Goal: Transaction & Acquisition: Purchase product/service

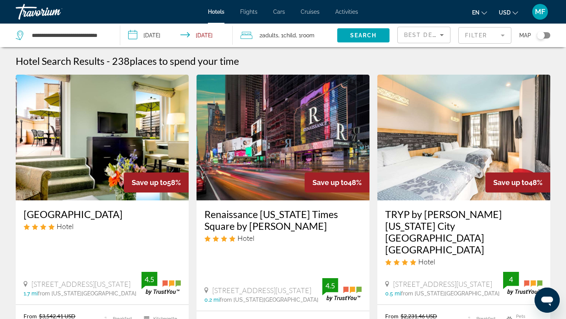
click at [473, 42] on mat-form-field "Filter" at bounding box center [484, 35] width 53 height 16
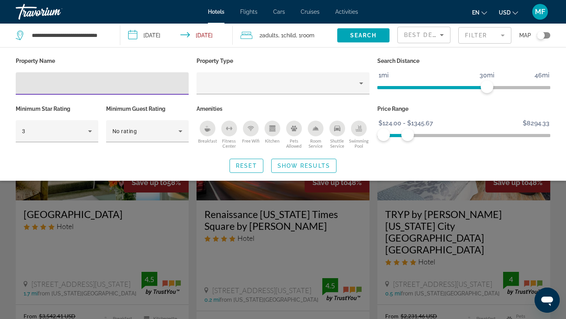
click at [124, 81] on input "Hotel Filters" at bounding box center [102, 83] width 160 height 9
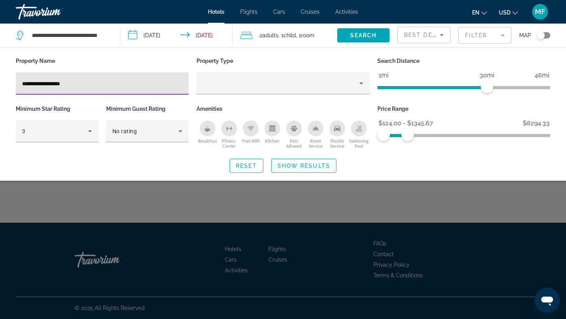
type input "**********"
click at [322, 166] on span "Show Results" at bounding box center [303, 166] width 53 height 6
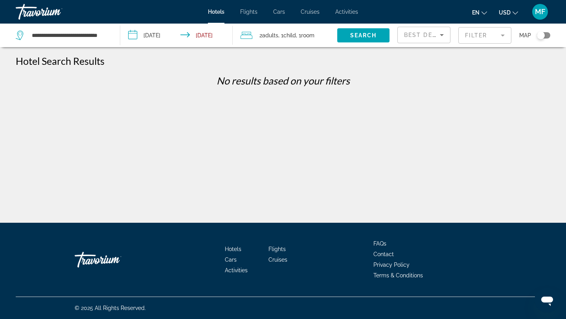
click at [472, 41] on mat-form-field "Filter" at bounding box center [484, 35] width 53 height 16
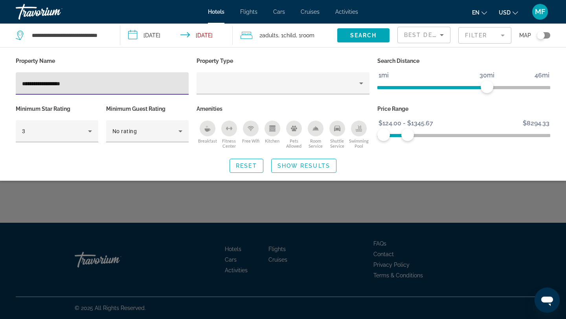
click at [97, 85] on input "**********" at bounding box center [102, 83] width 160 height 9
click at [45, 86] on input "**********" at bounding box center [102, 83] width 160 height 9
click at [41, 91] on div "**********" at bounding box center [102, 83] width 160 height 22
click at [46, 88] on div "**********" at bounding box center [102, 83] width 160 height 22
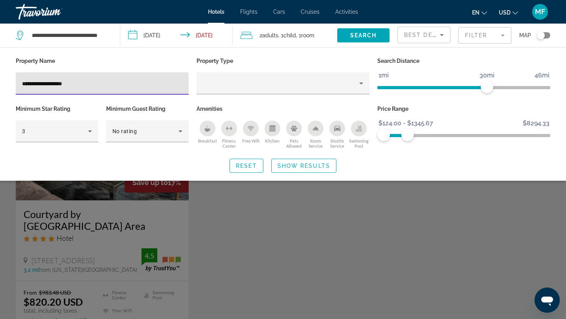
click at [92, 85] on input "**********" at bounding box center [102, 83] width 160 height 9
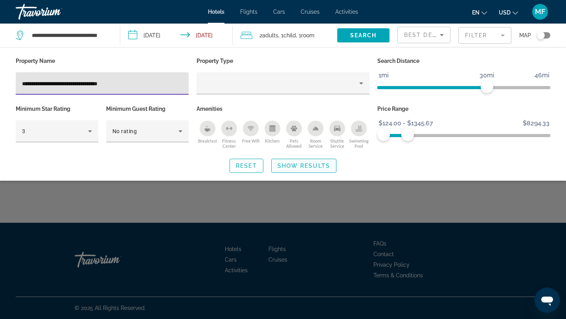
type input "**********"
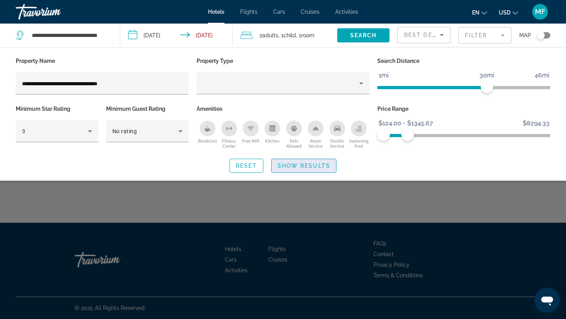
click at [308, 161] on span "Search widget" at bounding box center [303, 165] width 64 height 19
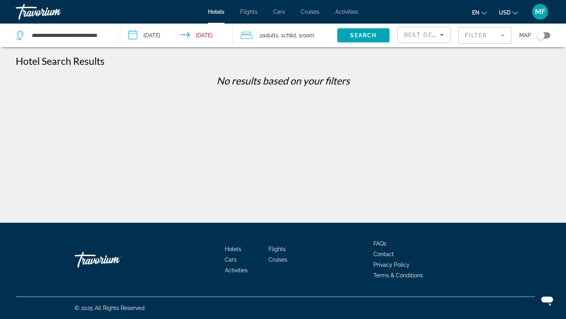
click at [81, 42] on div "**********" at bounding box center [64, 36] width 96 height 24
click at [81, 40] on input "**********" at bounding box center [69, 35] width 77 height 12
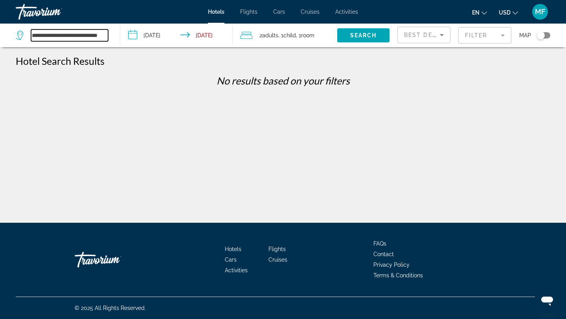
click at [81, 40] on input "**********" at bounding box center [69, 35] width 77 height 12
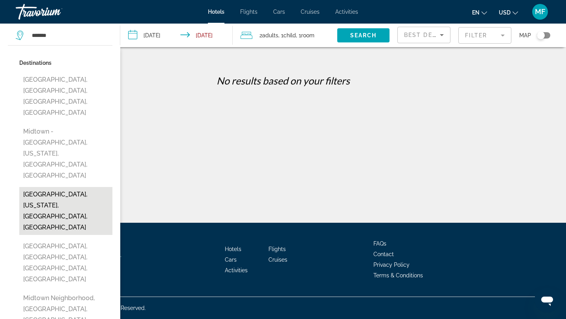
click at [66, 187] on button "[GEOGRAPHIC_DATA], [US_STATE], [GEOGRAPHIC_DATA], [GEOGRAPHIC_DATA]" at bounding box center [65, 211] width 93 height 48
type input "**********"
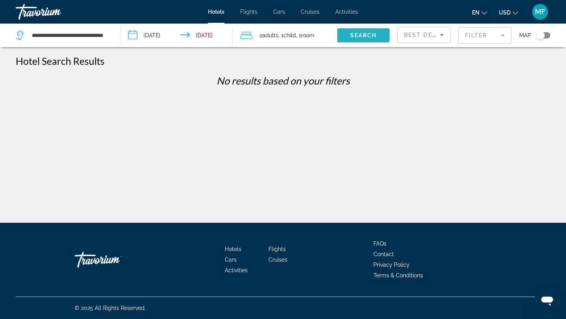
click at [357, 32] on span "Search" at bounding box center [363, 35] width 27 height 6
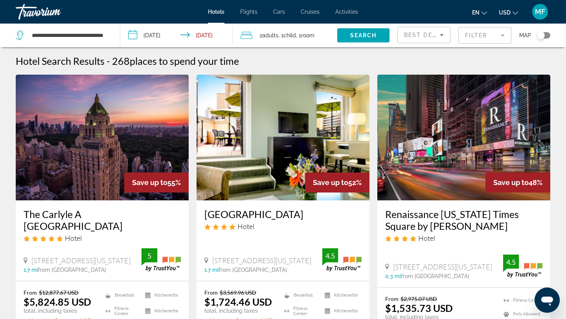
click at [544, 34] on div "Toggle map" at bounding box center [543, 35] width 13 height 6
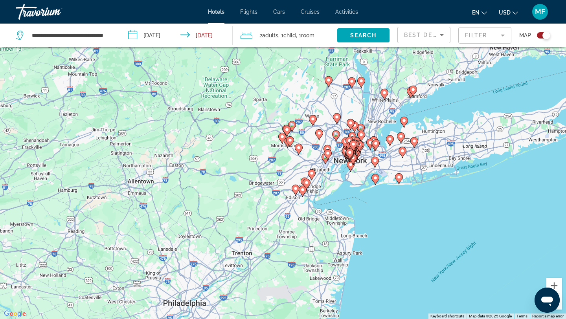
click at [356, 157] on icon "Main content" at bounding box center [352, 159] width 7 height 10
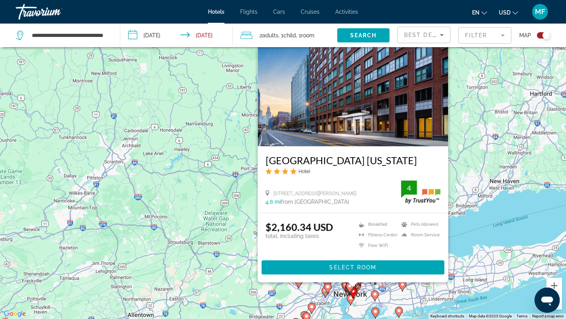
click at [462, 202] on div "To activate drag with keyboard, press Alt + Enter. Once in keyboard drag state,…" at bounding box center [283, 159] width 566 height 319
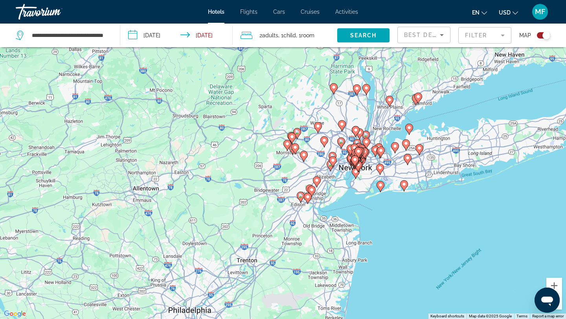
drag, startPoint x: 377, startPoint y: 287, endPoint x: 382, endPoint y: 158, distance: 129.0
click at [382, 158] on div "To activate drag with keyboard, press Alt + Enter. Once in keyboard drag state,…" at bounding box center [283, 159] width 566 height 319
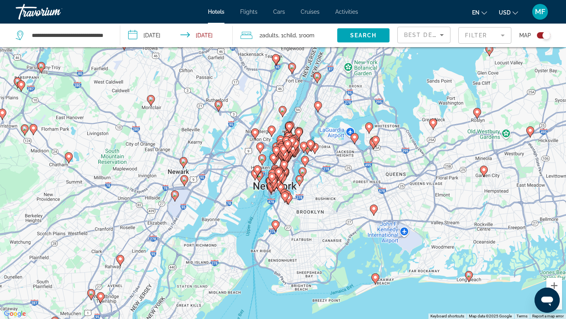
click at [303, 179] on icon "Main content" at bounding box center [299, 180] width 8 height 11
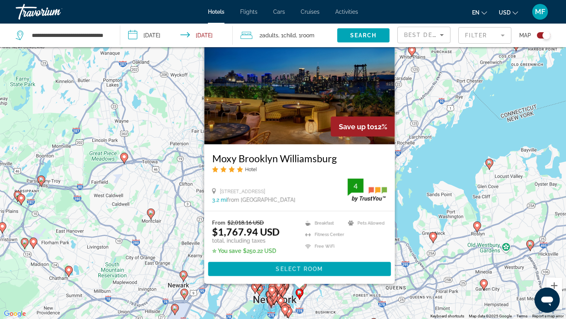
click at [322, 302] on div "To activate drag with keyboard, press Alt + Enter. Once in keyboard drag state,…" at bounding box center [283, 159] width 566 height 319
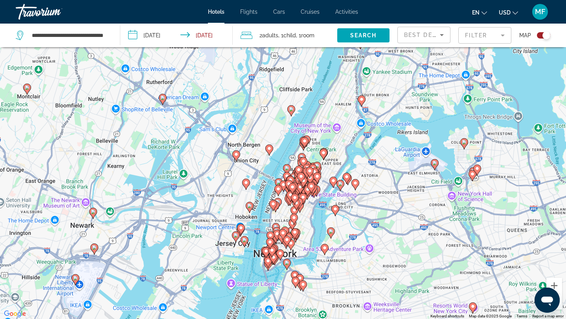
drag, startPoint x: 293, startPoint y: 280, endPoint x: 394, endPoint y: 184, distance: 139.5
click at [394, 184] on div "To activate drag with keyboard, press Alt + Enter. Once in keyboard drag state,…" at bounding box center [283, 159] width 566 height 319
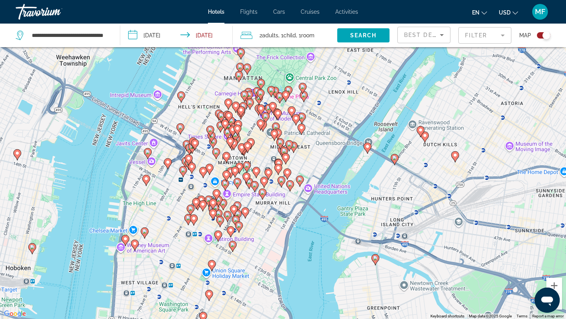
drag, startPoint x: 257, startPoint y: 193, endPoint x: 439, endPoint y: 165, distance: 184.5
click at [439, 165] on div "To activate drag with keyboard, press Alt + Enter. Once in keyboard drag state,…" at bounding box center [283, 159] width 566 height 319
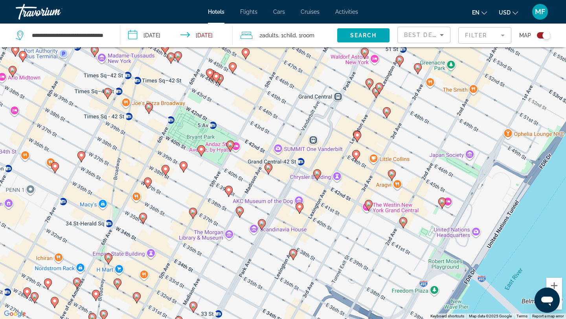
drag, startPoint x: 199, startPoint y: 195, endPoint x: 380, endPoint y: 176, distance: 182.5
click at [380, 176] on div "To activate drag with keyboard, press Alt + Enter. Once in keyboard drag state,…" at bounding box center [283, 159] width 566 height 319
click at [166, 172] on icon "Main content" at bounding box center [165, 170] width 7 height 10
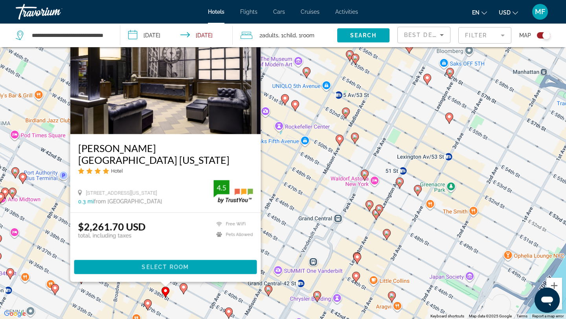
click at [150, 304] on icon "Main content" at bounding box center [147, 305] width 7 height 10
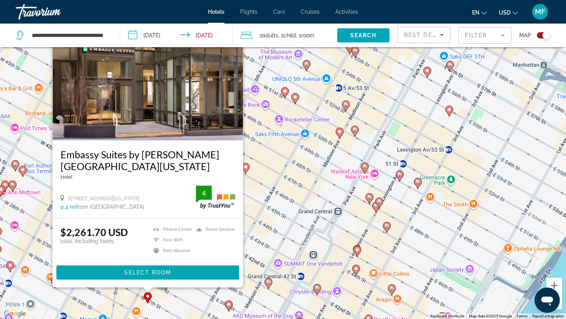
click at [231, 306] on icon "Main content" at bounding box center [228, 306] width 7 height 10
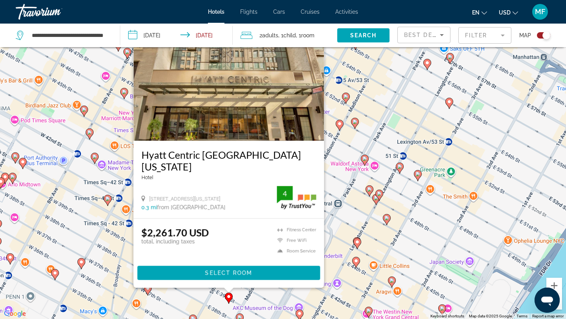
click at [108, 199] on image "Main content" at bounding box center [107, 198] width 5 height 5
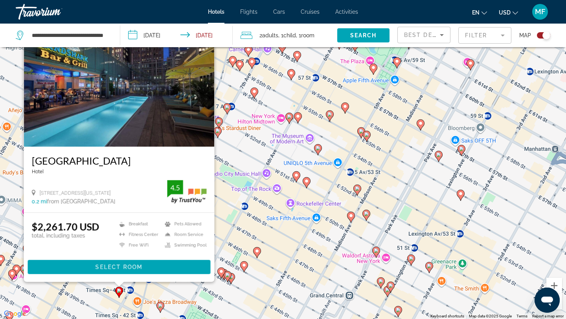
click at [259, 253] on icon "Main content" at bounding box center [256, 252] width 7 height 10
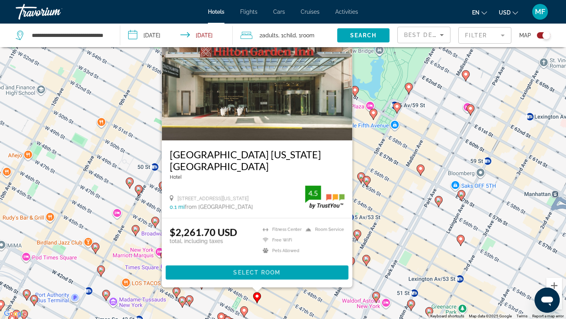
click at [136, 229] on image "Main content" at bounding box center [135, 229] width 5 height 5
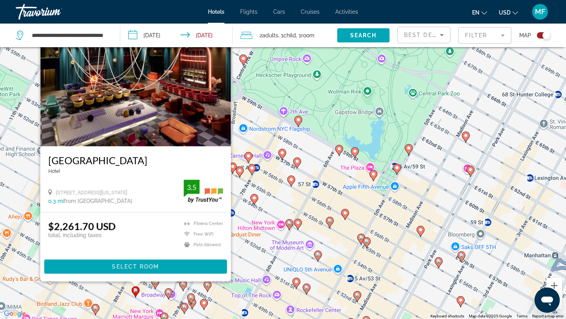
click at [255, 198] on image "Main content" at bounding box center [254, 198] width 5 height 5
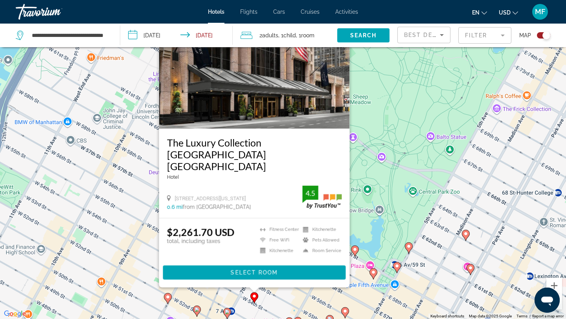
click at [167, 296] on image "Main content" at bounding box center [167, 297] width 5 height 5
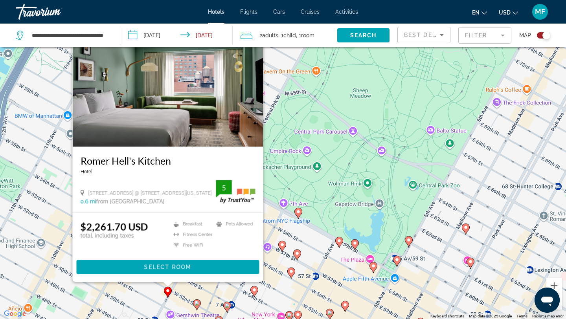
click at [345, 262] on div "To activate drag with keyboard, press Alt + Enter. Once in keyboard drag state,…" at bounding box center [283, 159] width 566 height 319
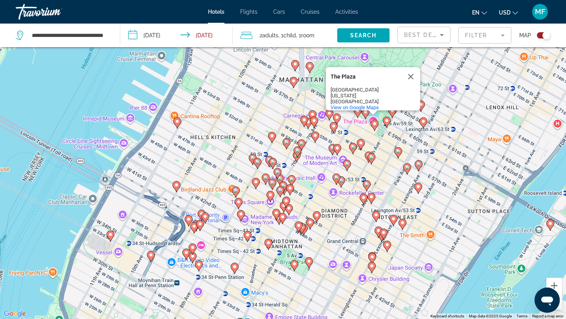
drag, startPoint x: 296, startPoint y: 295, endPoint x: 312, endPoint y: 158, distance: 138.4
click at [312, 158] on div "To activate drag with keyboard, press Alt + Enter. Once in keyboard drag state,…" at bounding box center [283, 159] width 566 height 319
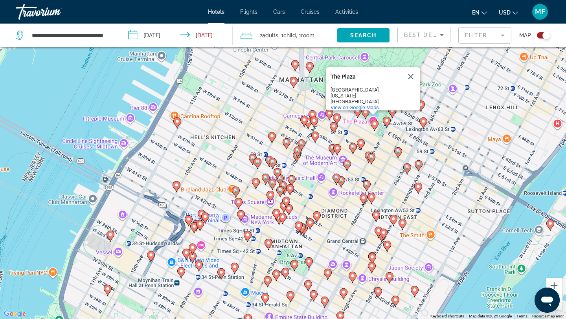
click at [248, 233] on image "Main content" at bounding box center [247, 235] width 5 height 5
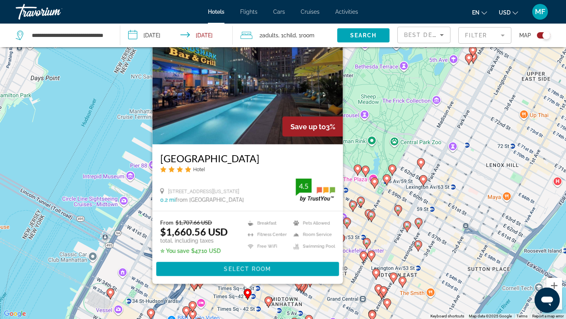
click at [269, 300] on image "Main content" at bounding box center [268, 300] width 5 height 5
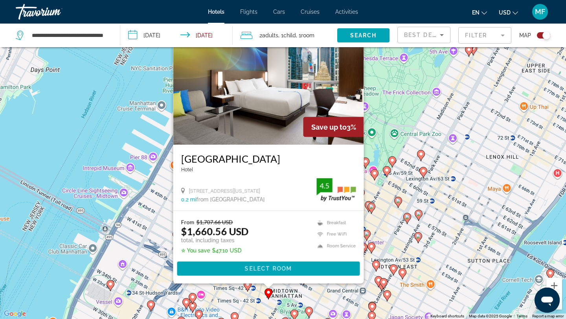
click at [295, 314] on image "Main content" at bounding box center [294, 313] width 5 height 5
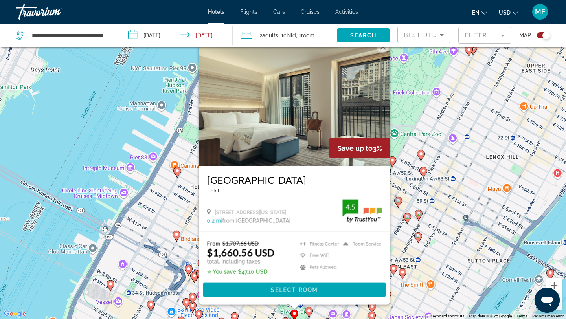
scroll to position [0, 0]
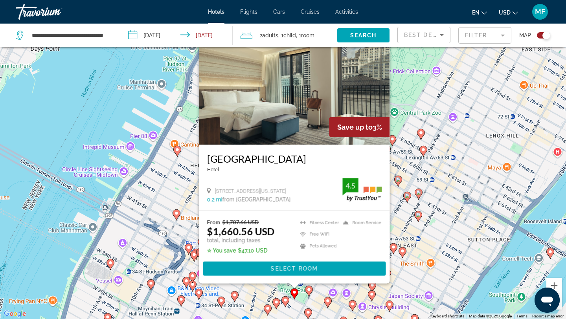
click at [308, 315] on icon "Main content" at bounding box center [307, 314] width 7 height 10
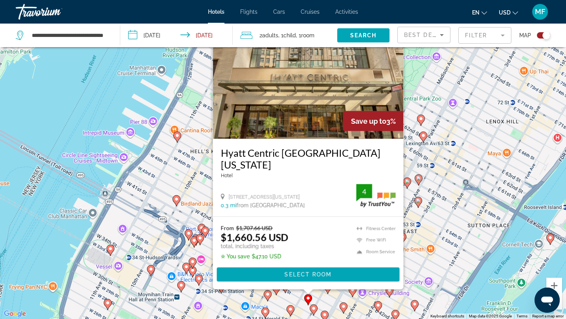
click at [182, 286] on image "Main content" at bounding box center [181, 285] width 5 height 5
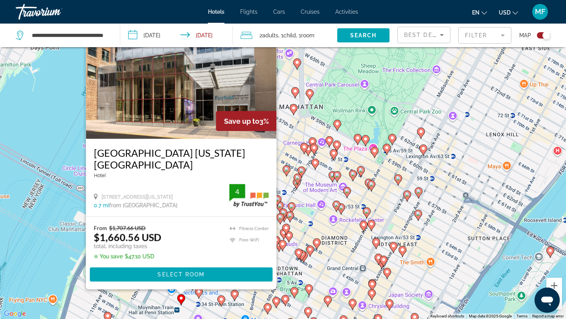
click at [200, 295] on icon "Main content" at bounding box center [198, 293] width 7 height 10
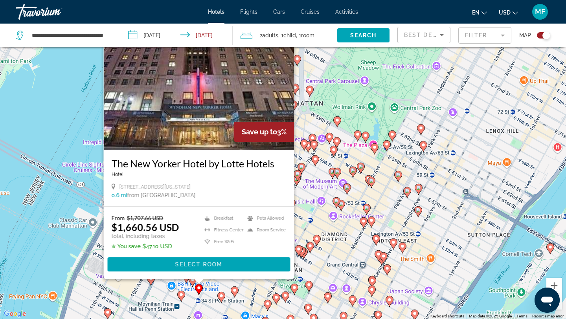
click at [314, 259] on div "To activate drag with keyboard, press Alt + Enter. Once in keyboard drag state,…" at bounding box center [283, 159] width 566 height 319
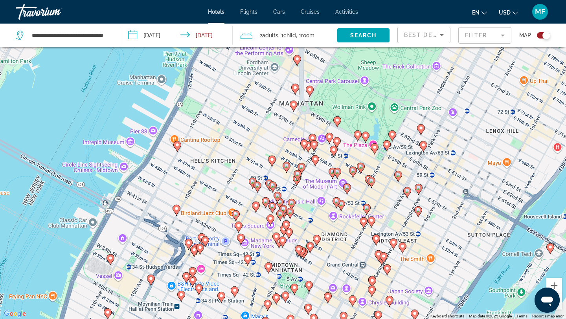
click at [278, 243] on gmp-advanced-marker "Main content" at bounding box center [276, 238] width 8 height 12
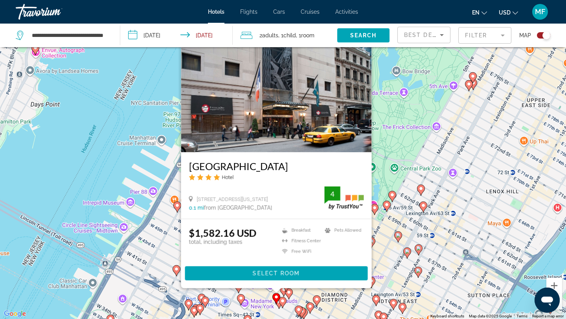
click at [281, 302] on image "Main content" at bounding box center [282, 301] width 5 height 5
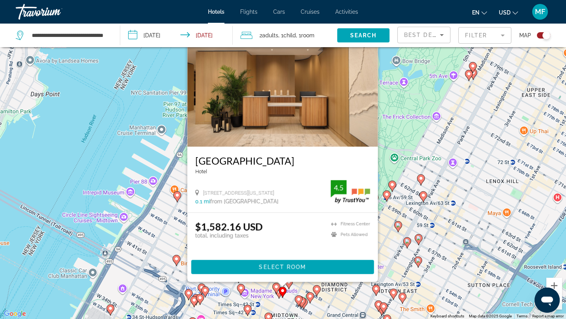
click at [279, 299] on div "To activate drag with keyboard, press Alt + Enter. Once in keyboard drag state,…" at bounding box center [283, 159] width 566 height 319
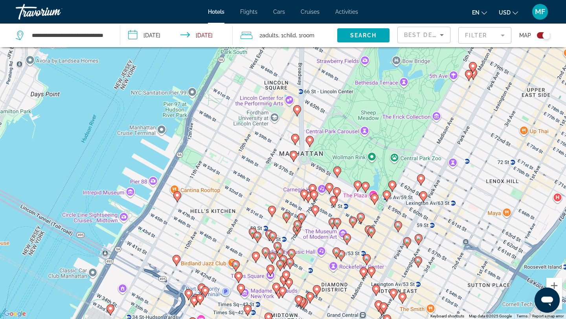
click at [284, 257] on image "Main content" at bounding box center [283, 259] width 5 height 5
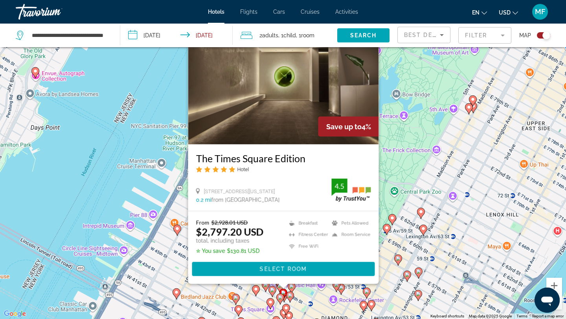
click at [271, 290] on image "Main content" at bounding box center [272, 290] width 5 height 5
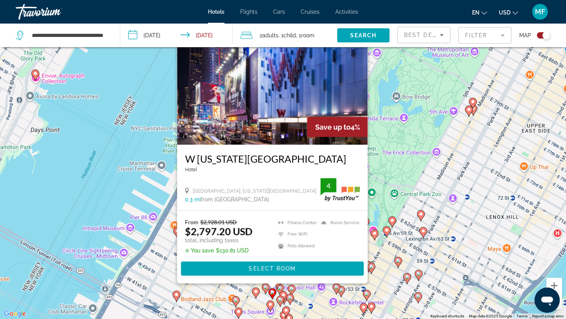
click at [291, 293] on gmp-advanced-marker "Main content" at bounding box center [290, 299] width 8 height 12
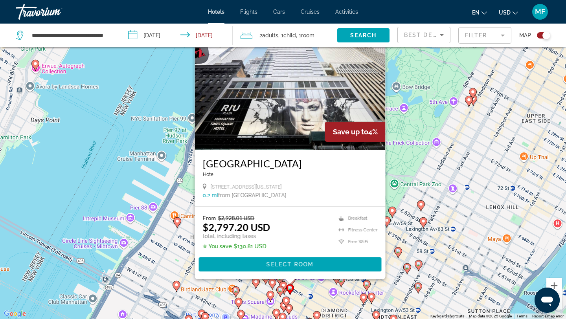
click at [286, 291] on gmp-advanced-marker "Main content" at bounding box center [283, 287] width 8 height 12
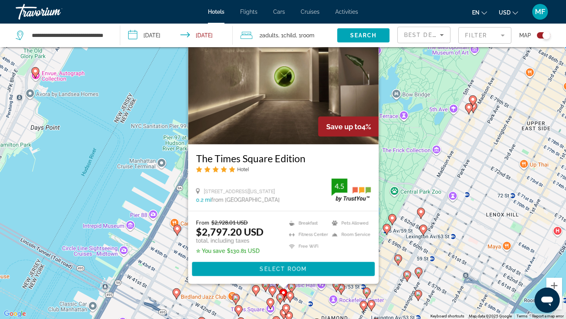
click at [365, 299] on div "To activate drag with keyboard, press Alt + Enter. Once in keyboard drag state,…" at bounding box center [283, 159] width 566 height 319
click at [366, 294] on icon "Main content" at bounding box center [366, 293] width 7 height 10
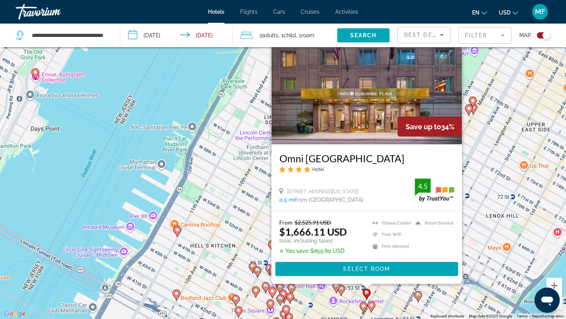
click at [217, 236] on div "To activate drag with keyboard, press Alt + Enter. Once in keyboard drag state,…" at bounding box center [283, 159] width 566 height 319
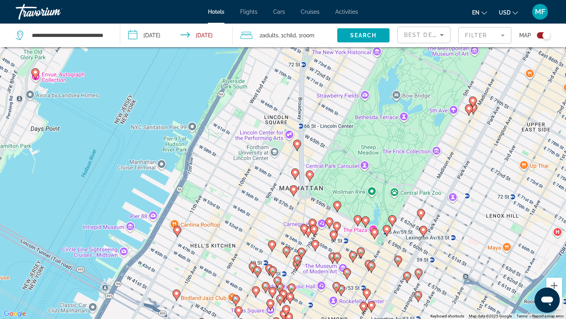
click at [298, 175] on gmp-advanced-marker "Main content" at bounding box center [295, 174] width 8 height 12
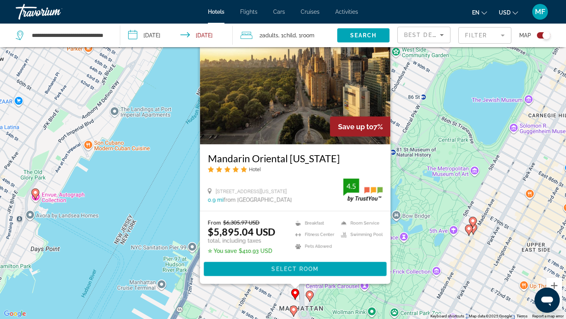
click at [313, 294] on icon "Main content" at bounding box center [309, 296] width 7 height 10
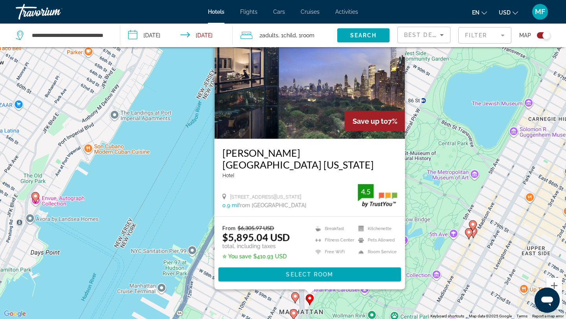
click at [293, 314] on image "Main content" at bounding box center [293, 313] width 5 height 5
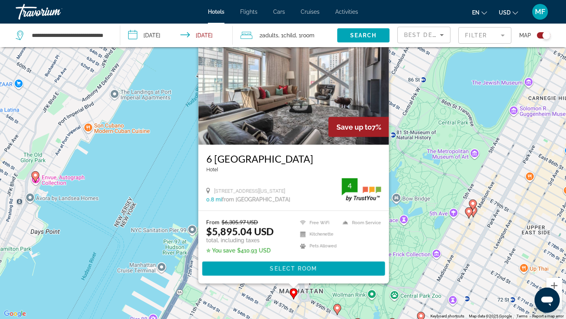
click at [327, 319] on div "To activate drag with keyboard, press Alt + Enter. Once in keyboard drag state,…" at bounding box center [283, 159] width 566 height 319
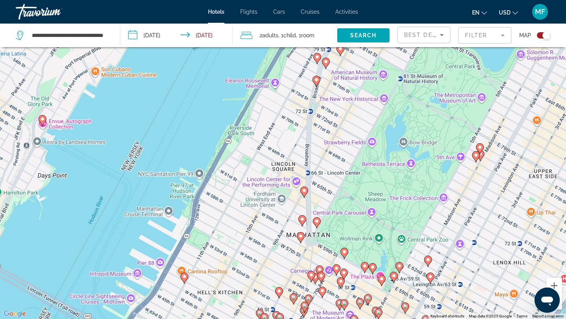
drag, startPoint x: 402, startPoint y: 159, endPoint x: 423, endPoint y: 62, distance: 99.2
click at [422, 63] on div "To activate drag with keyboard, press Alt + Enter. Once in keyboard drag state,…" at bounding box center [283, 159] width 566 height 319
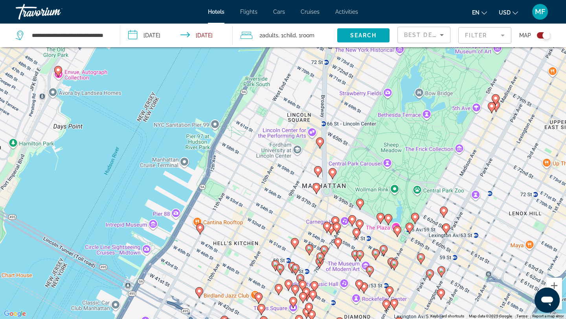
click at [423, 4] on div "en English Español Français Italiano Português русский USD USD ($) MXN (Mex$) C…" at bounding box center [458, 12] width 184 height 16
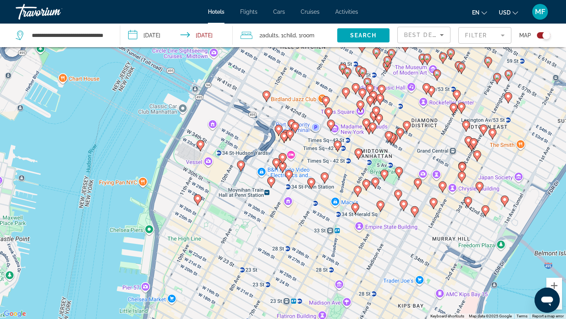
drag, startPoint x: 363, startPoint y: 238, endPoint x: 431, endPoint y: 41, distance: 208.1
click at [431, 41] on div "**********" at bounding box center [283, 183] width 566 height 366
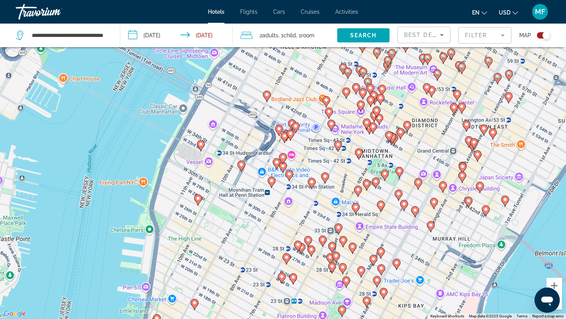
click at [310, 251] on image "Main content" at bounding box center [311, 249] width 5 height 5
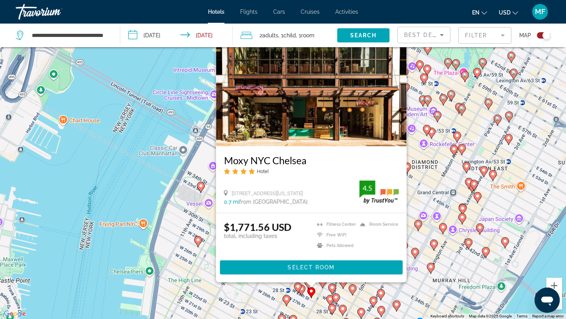
click at [297, 288] on image "Main content" at bounding box center [297, 286] width 5 height 5
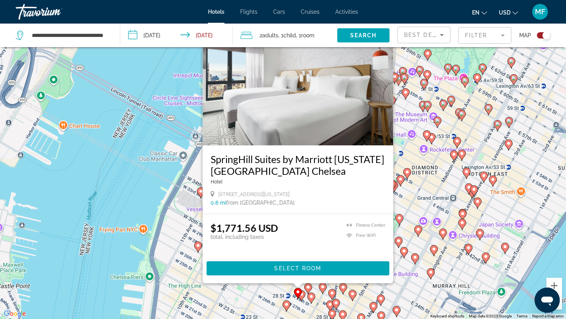
click at [301, 297] on gmp-advanced-marker "Main content" at bounding box center [298, 294] width 8 height 12
click at [302, 296] on image "Main content" at bounding box center [301, 294] width 5 height 5
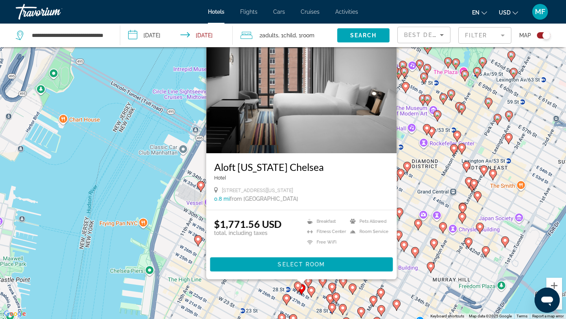
click at [183, 152] on div "To activate drag with keyboard, press Alt + Enter. Once in keyboard drag state,…" at bounding box center [283, 159] width 566 height 319
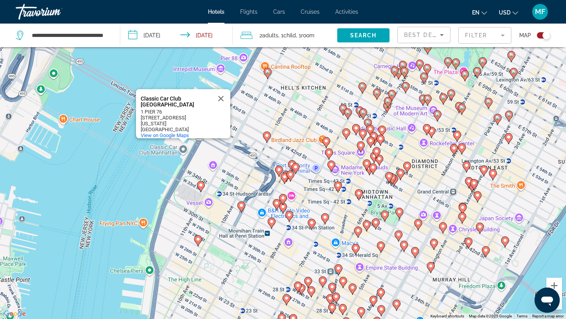
click at [484, 38] on mat-form-field "Filter" at bounding box center [484, 35] width 53 height 16
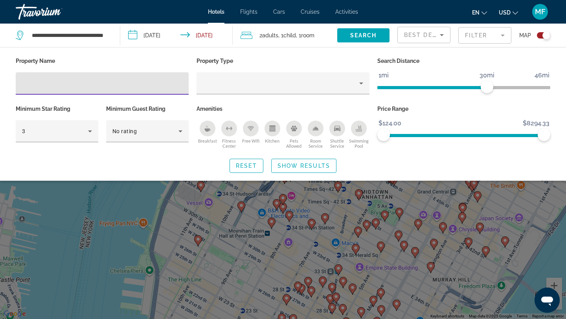
click at [165, 86] on input "Hotel Filters" at bounding box center [102, 83] width 160 height 9
type input "**********"
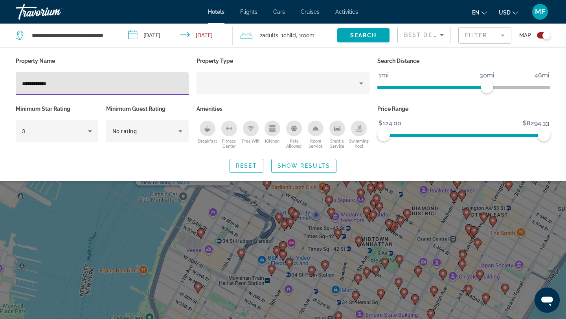
click at [87, 84] on input "**********" at bounding box center [102, 83] width 160 height 9
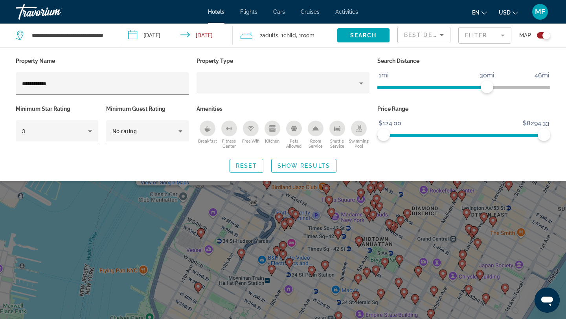
click at [339, 94] on div "Hotel Filters" at bounding box center [282, 98] width 173 height 9
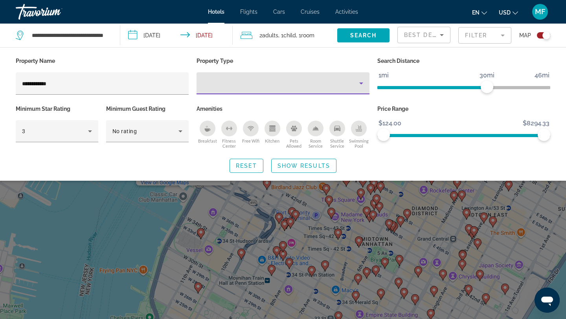
click at [339, 87] on div "Property type" at bounding box center [281, 83] width 156 height 9
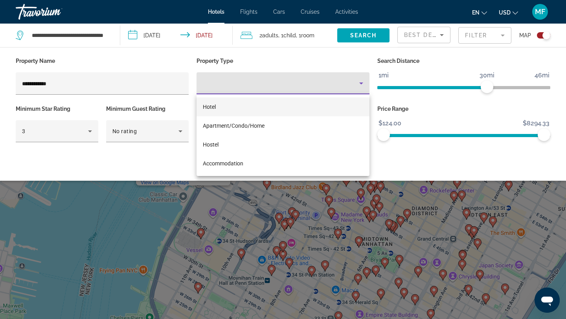
click at [277, 111] on mat-option "Hotel" at bounding box center [282, 106] width 173 height 19
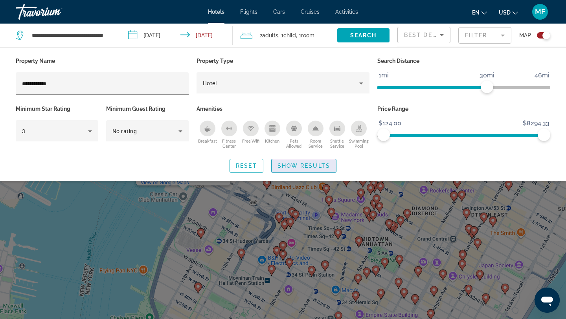
click at [292, 167] on span "Show Results" at bounding box center [303, 166] width 53 height 6
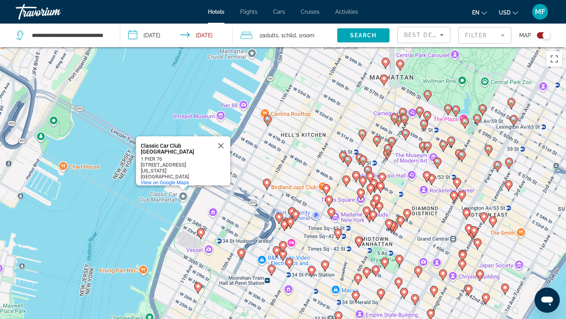
click at [269, 147] on div "To activate drag with keyboard, press Alt + Enter. Once in keyboard drag state,…" at bounding box center [283, 206] width 566 height 319
click at [539, 33] on div "Toggle map" at bounding box center [543, 35] width 13 height 6
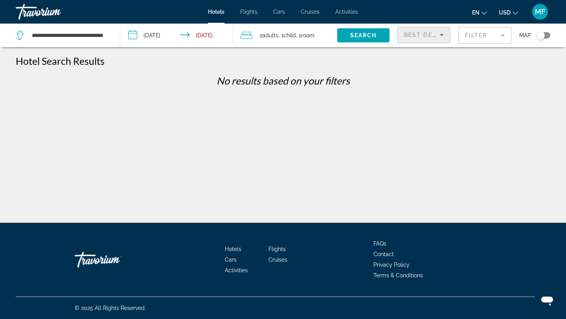
click at [444, 37] on icon "Sort by" at bounding box center [441, 34] width 9 height 9
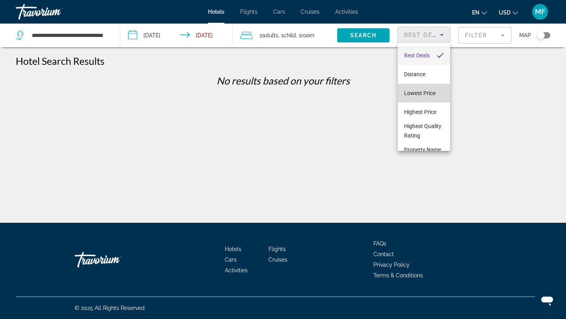
click at [422, 91] on span "Lowest Price" at bounding box center [419, 93] width 31 height 6
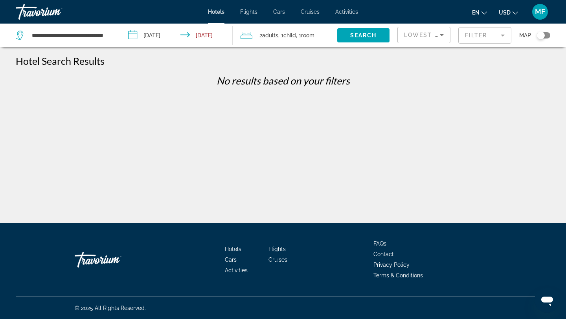
click at [500, 35] on mat-form-field "Filter" at bounding box center [484, 35] width 53 height 16
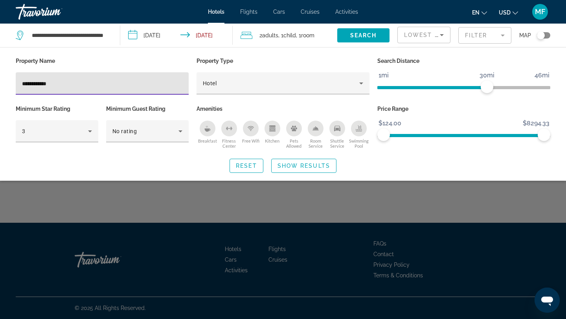
click at [34, 82] on input "**********" at bounding box center [102, 83] width 160 height 9
click at [28, 84] on input "******" at bounding box center [102, 83] width 160 height 9
type input "******"
click at [293, 161] on span "Search widget" at bounding box center [303, 165] width 64 height 19
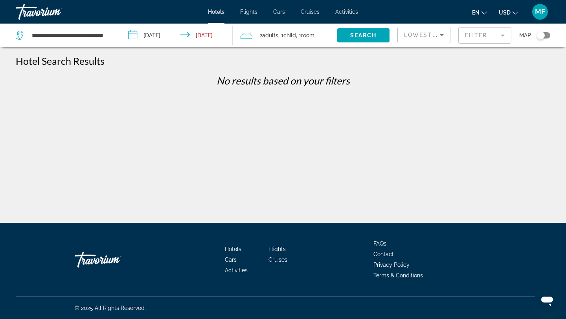
click at [419, 29] on div "Lowest Price" at bounding box center [424, 38] width 40 height 22
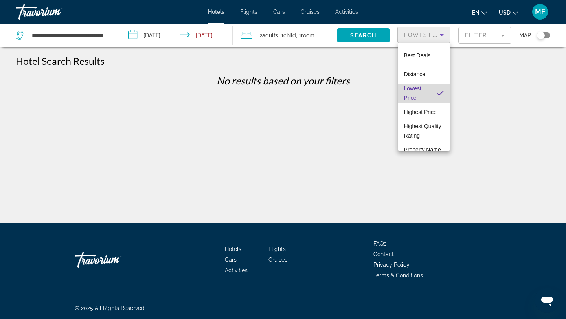
click at [420, 84] on span "Lowest Price" at bounding box center [417, 93] width 26 height 19
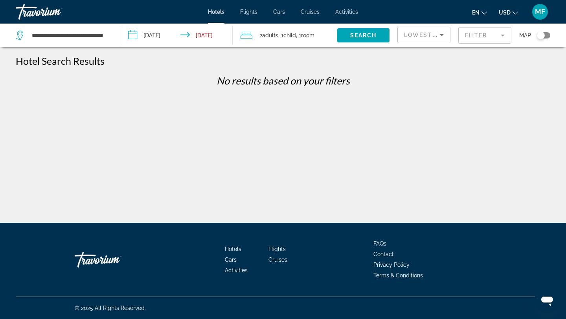
click at [497, 32] on mat-form-field "Filter" at bounding box center [484, 35] width 53 height 16
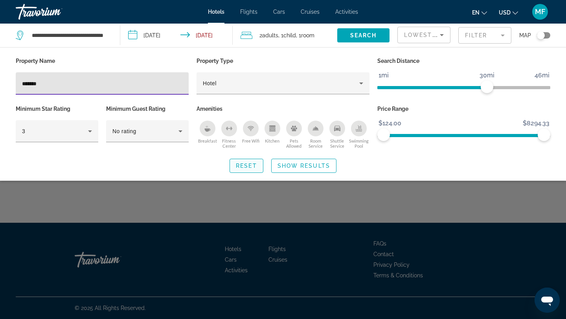
click at [249, 165] on span "Reset" at bounding box center [246, 166] width 21 height 6
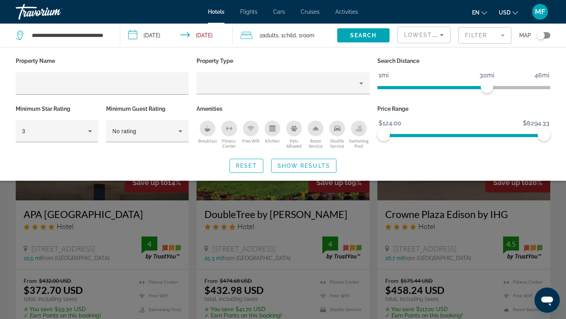
click at [251, 254] on div "Search widget" at bounding box center [283, 218] width 566 height 201
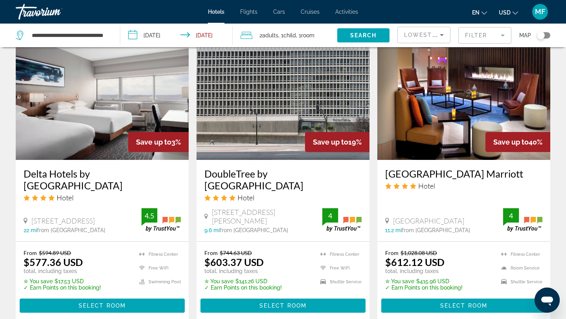
scroll to position [959, 0]
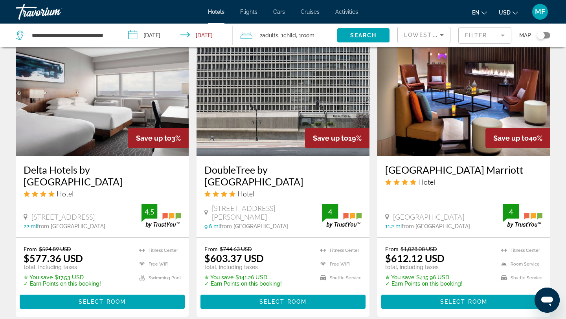
click at [539, 35] on div "Toggle map" at bounding box center [541, 35] width 8 height 8
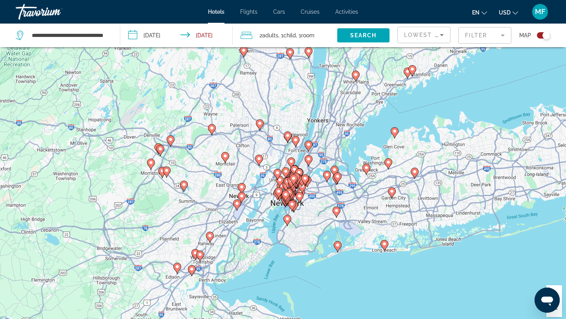
scroll to position [39, 0]
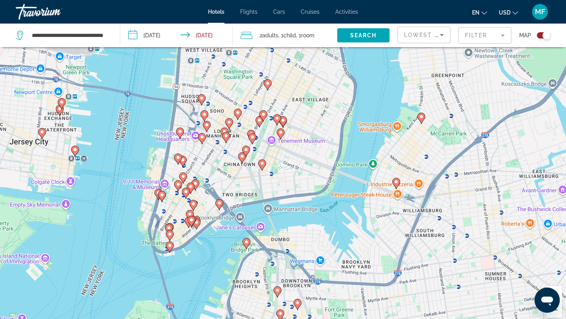
drag, startPoint x: 405, startPoint y: 108, endPoint x: 336, endPoint y: 267, distance: 174.0
click at [336, 267] on div "To activate drag with keyboard, press Alt + Enter. Once in keyboard drag state,…" at bounding box center [283, 167] width 566 height 319
click at [396, 183] on image "Main content" at bounding box center [396, 182] width 5 height 5
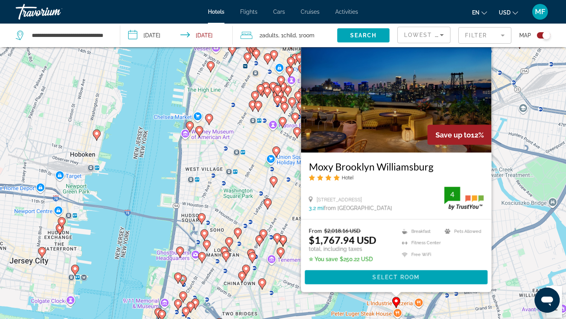
click at [376, 295] on div "To activate drag with keyboard, press Alt + Enter. Once in keyboard drag state,…" at bounding box center [283, 167] width 566 height 319
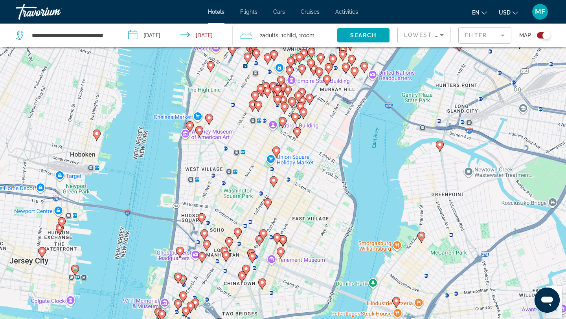
click at [420, 237] on image "Main content" at bounding box center [421, 235] width 5 height 5
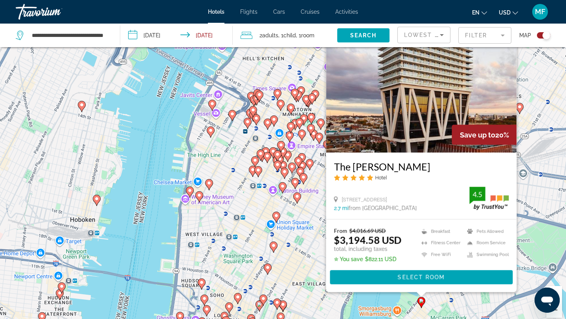
click at [409, 305] on div "To activate drag with keyboard, press Alt + Enter. Once in keyboard drag state,…" at bounding box center [283, 167] width 566 height 319
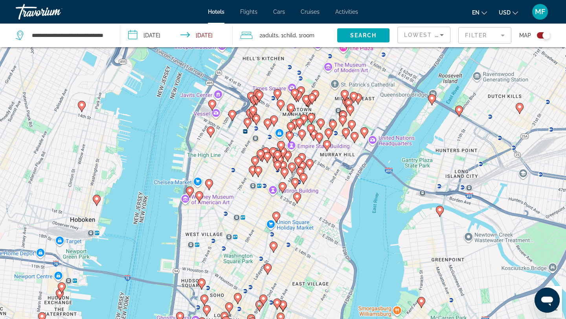
click at [440, 212] on icon "Main content" at bounding box center [439, 211] width 7 height 10
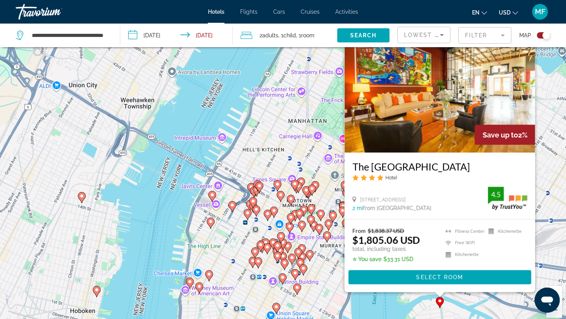
click at [339, 294] on div "To activate drag with keyboard, press Alt + Enter. Once in keyboard drag state,…" at bounding box center [283, 167] width 566 height 319
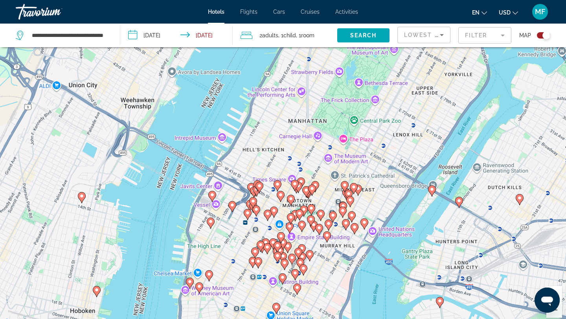
click at [365, 221] on image "Main content" at bounding box center [364, 222] width 5 height 5
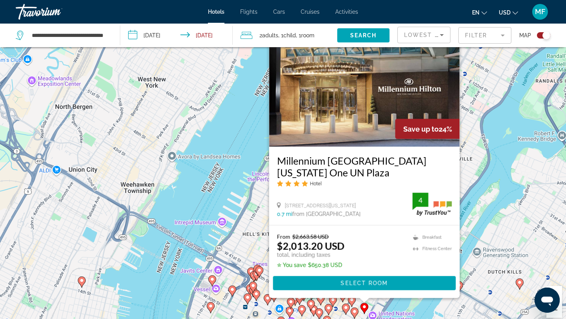
click at [354, 309] on image "Main content" at bounding box center [354, 311] width 5 height 5
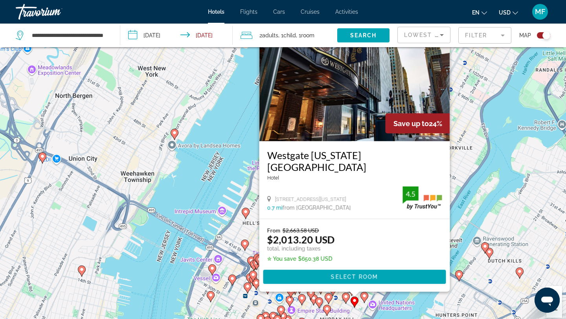
click at [345, 299] on icon "Main content" at bounding box center [345, 298] width 7 height 10
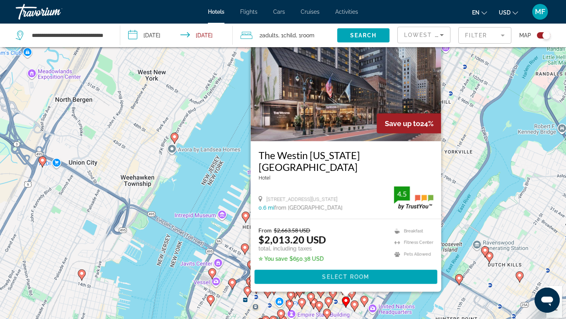
click at [330, 301] on image "Main content" at bounding box center [328, 301] width 5 height 5
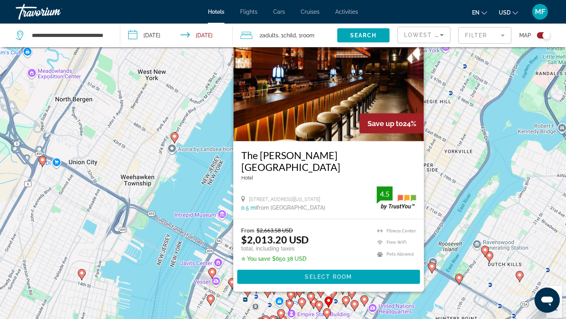
click at [318, 305] on image "Main content" at bounding box center [319, 304] width 5 height 5
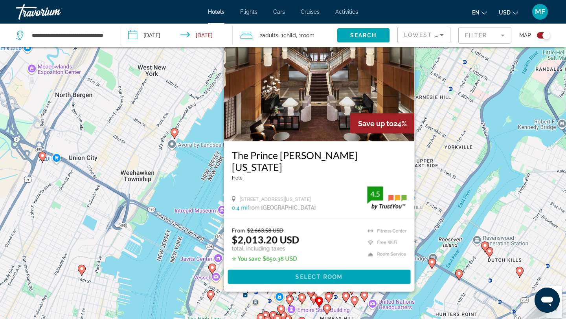
click at [304, 301] on icon "Main content" at bounding box center [302, 298] width 8 height 11
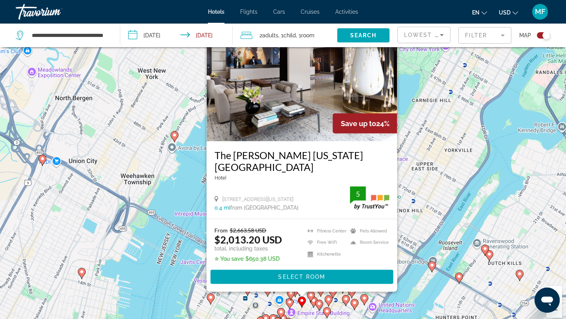
click at [288, 302] on image "Main content" at bounding box center [289, 302] width 5 height 5
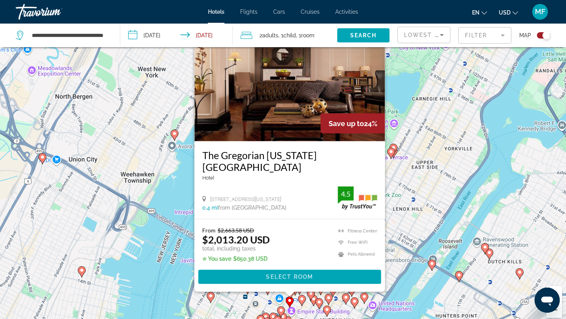
click at [279, 311] on image "Main content" at bounding box center [281, 310] width 5 height 5
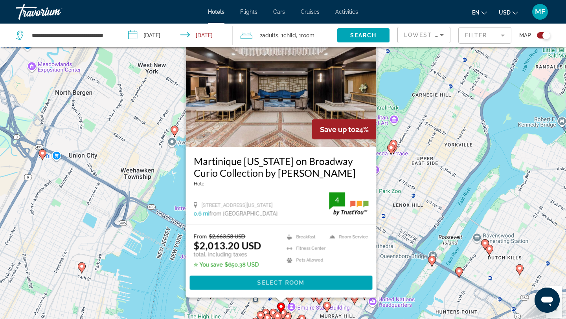
click at [278, 317] on image "Main content" at bounding box center [277, 315] width 5 height 5
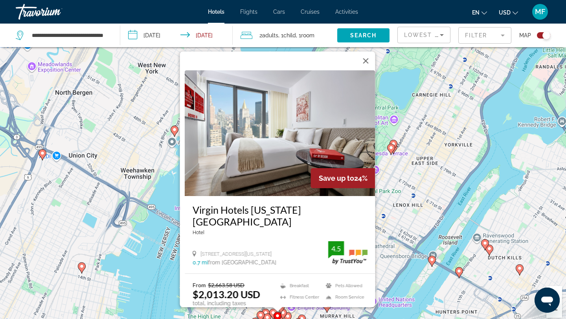
scroll to position [43, 0]
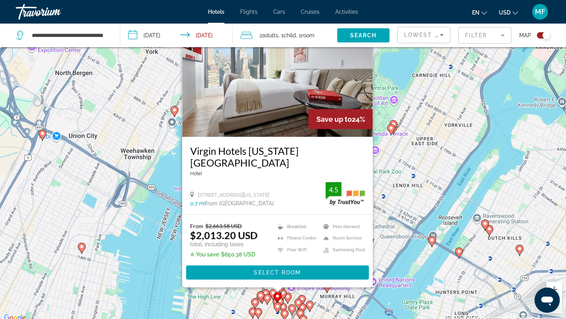
click at [346, 318] on div "To activate drag with keyboard, press Alt + Enter. Once in keyboard drag state,…" at bounding box center [283, 163] width 566 height 319
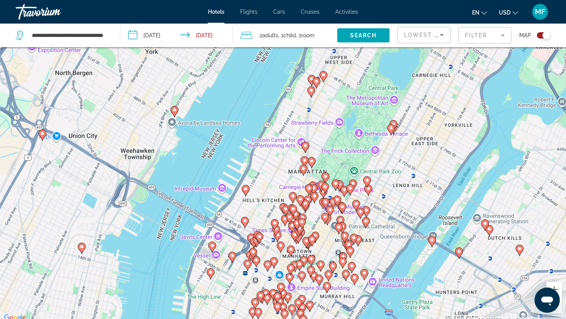
click at [474, 38] on mat-form-field "Filter" at bounding box center [484, 35] width 53 height 16
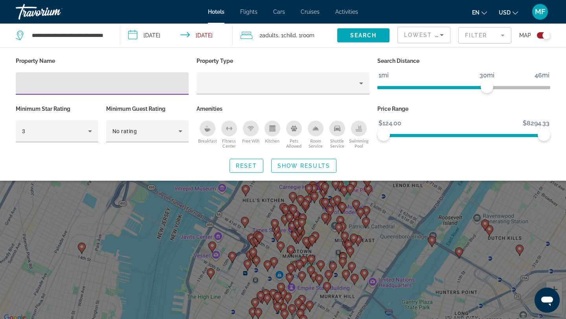
click at [152, 79] on input "Hotel Filters" at bounding box center [102, 83] width 160 height 9
type input "******"
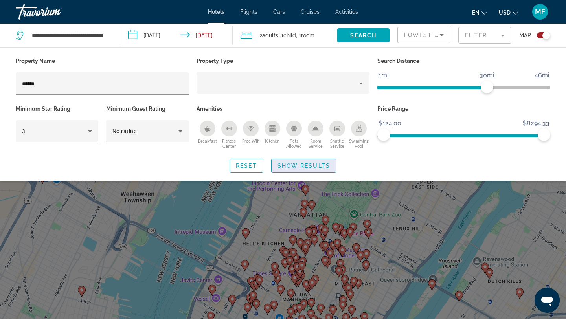
click at [304, 163] on span "Show Results" at bounding box center [303, 166] width 53 height 6
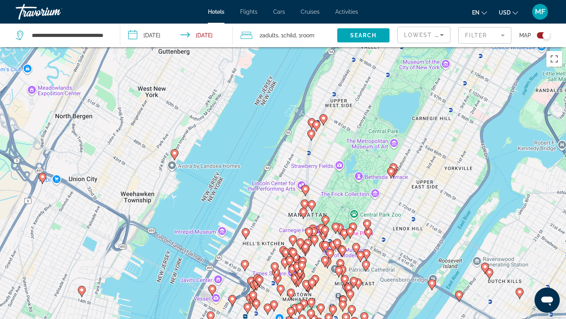
click at [537, 35] on div "Toggle map" at bounding box center [543, 35] width 13 height 6
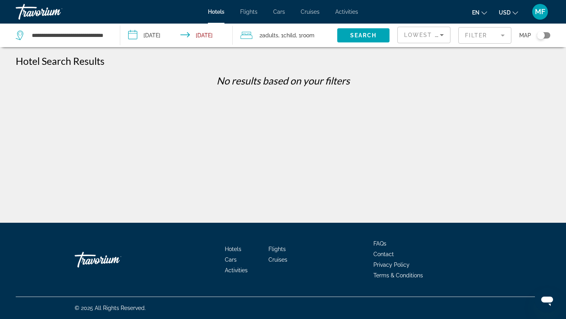
click at [473, 37] on mat-form-field "Filter" at bounding box center [484, 35] width 53 height 16
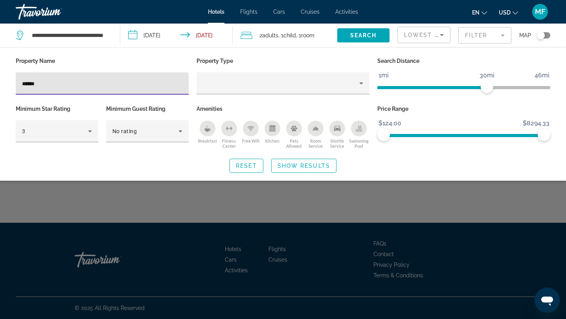
click at [115, 86] on input "******" at bounding box center [102, 83] width 160 height 9
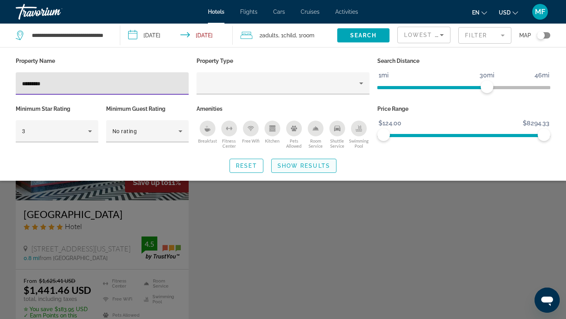
type input "********"
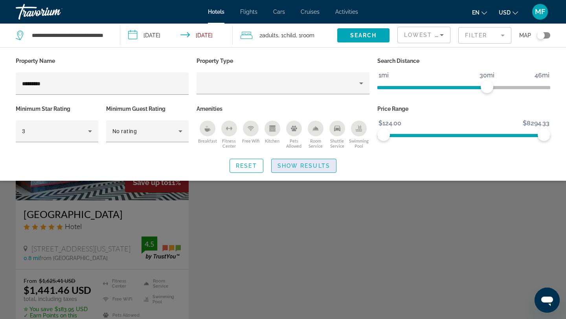
click at [332, 165] on span "Search widget" at bounding box center [303, 165] width 64 height 19
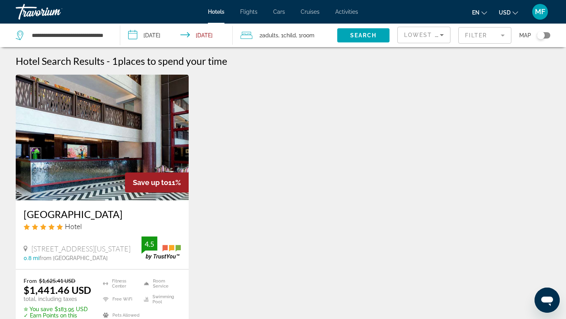
click at [133, 166] on img "Main content" at bounding box center [102, 138] width 173 height 126
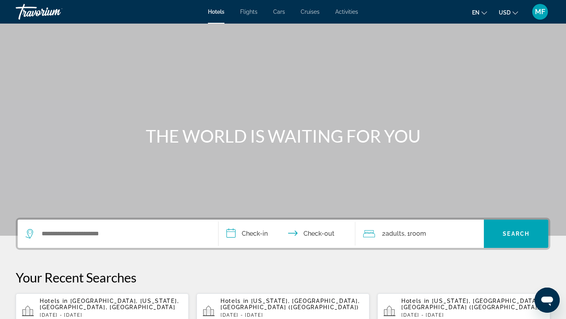
click at [119, 302] on span "[GEOGRAPHIC_DATA], [US_STATE], [GEOGRAPHIC_DATA], [GEOGRAPHIC_DATA]" at bounding box center [109, 304] width 139 height 13
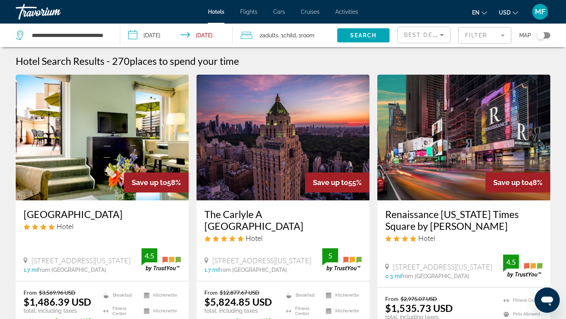
click at [128, 259] on div "2130 Broadway At 75Th Street, New York City 1.7 mi from Midtown city center fro…" at bounding box center [83, 264] width 118 height 17
click at [100, 175] on img "Main content" at bounding box center [102, 138] width 173 height 126
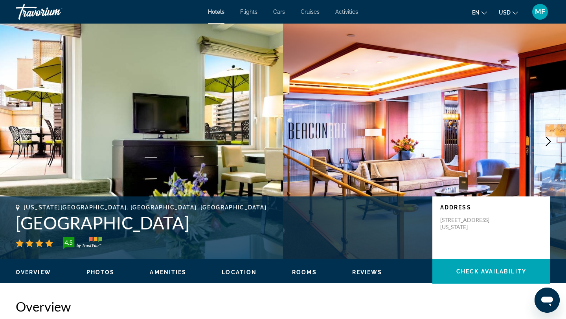
click at [548, 141] on icon "Next image" at bounding box center [547, 141] width 9 height 9
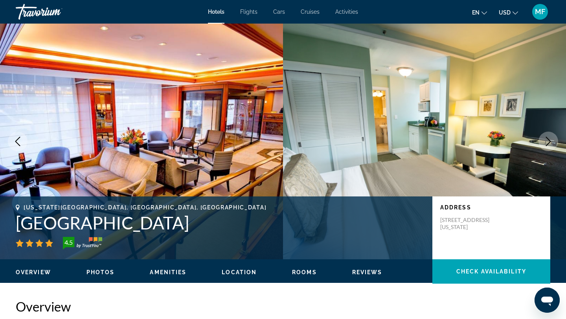
click at [295, 272] on span "Rooms" at bounding box center [304, 272] width 25 height 6
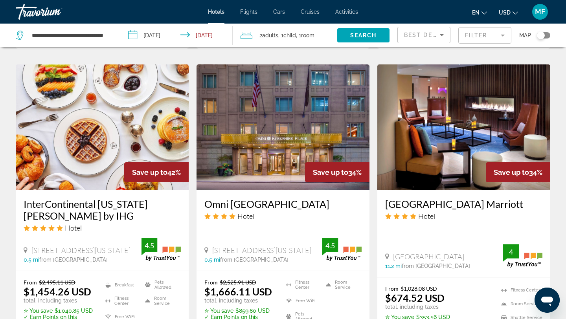
scroll to position [649, 0]
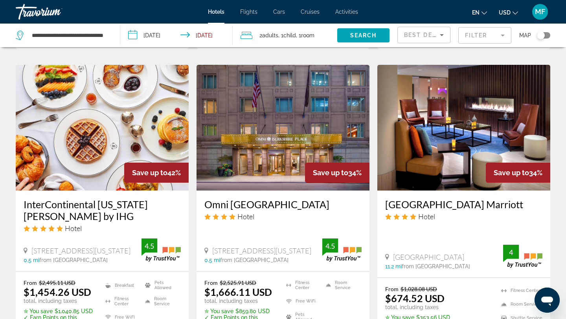
click at [104, 198] on h3 "InterContinental New York Barclay by IHG" at bounding box center [102, 210] width 157 height 24
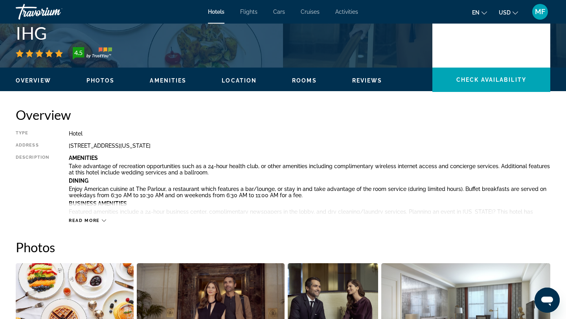
scroll to position [203, 0]
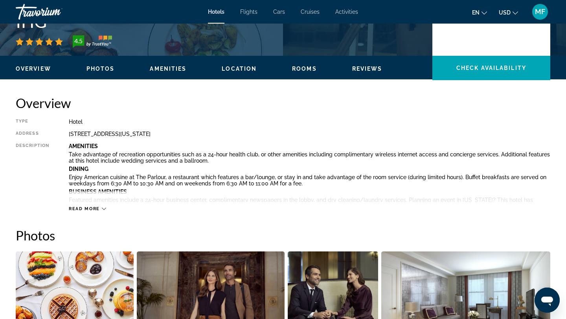
click at [299, 70] on span "Rooms" at bounding box center [304, 69] width 25 height 6
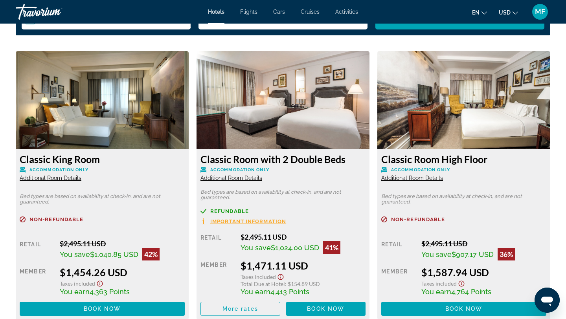
scroll to position [1063, 0]
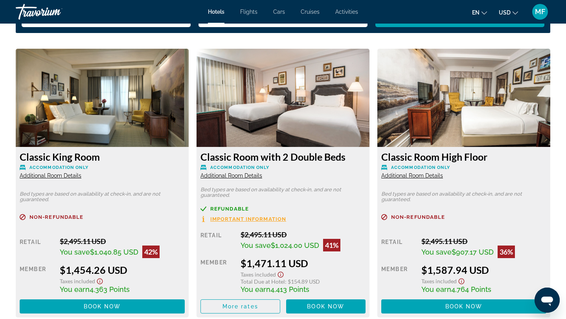
click at [301, 114] on img "Main content" at bounding box center [282, 98] width 173 height 98
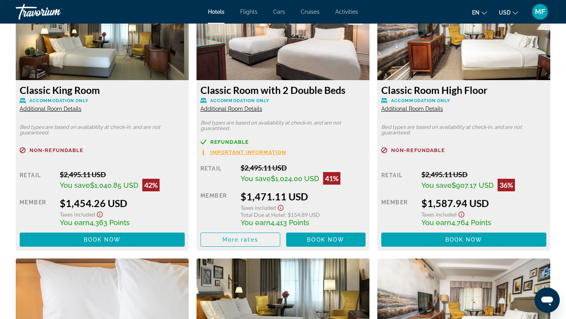
scroll to position [1134, 0]
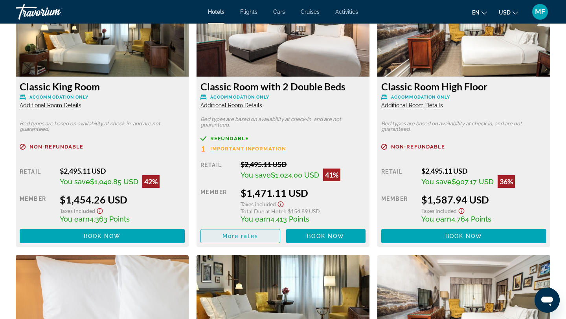
click at [258, 238] on span "Main content" at bounding box center [240, 236] width 79 height 19
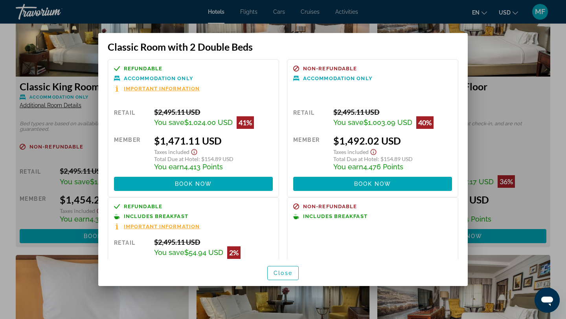
scroll to position [0, 0]
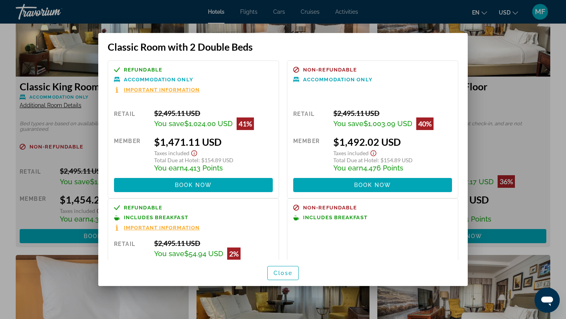
click at [220, 31] on div at bounding box center [283, 159] width 566 height 319
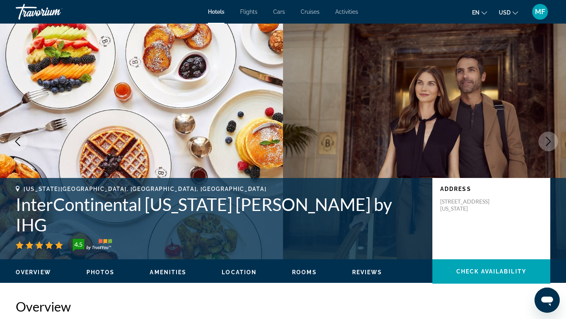
click at [553, 140] on button "Next image" at bounding box center [548, 142] width 20 height 20
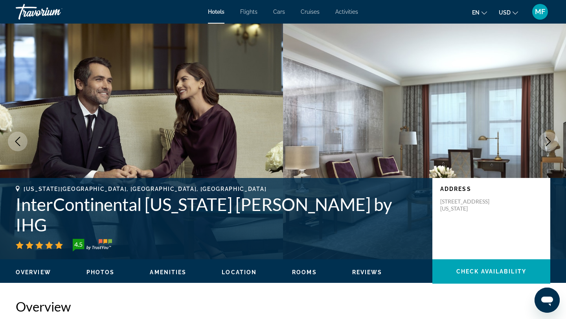
click at [553, 140] on button "Next image" at bounding box center [548, 142] width 20 height 20
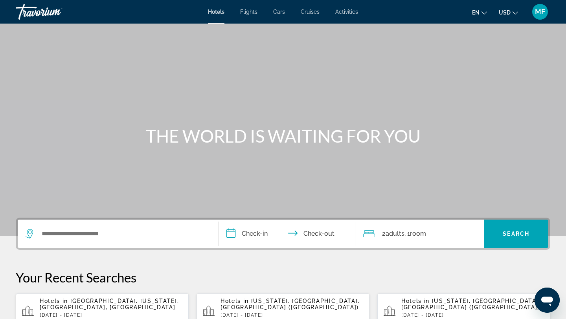
click at [107, 306] on p "Hotels in [GEOGRAPHIC_DATA], [US_STATE], [GEOGRAPHIC_DATA], [GEOGRAPHIC_DATA]" at bounding box center [111, 304] width 143 height 13
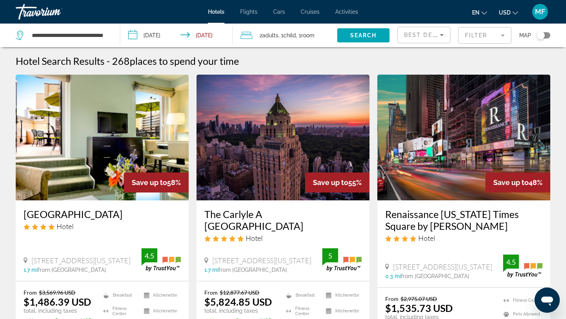
click at [471, 35] on mat-form-field "Filter" at bounding box center [484, 35] width 53 height 16
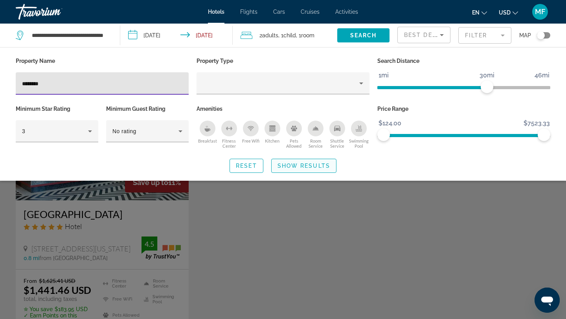
type input "********"
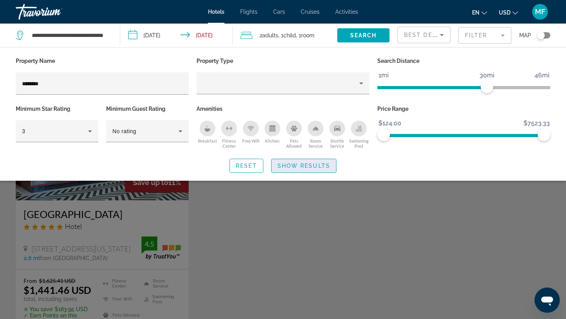
click at [292, 169] on span "Search widget" at bounding box center [303, 165] width 64 height 19
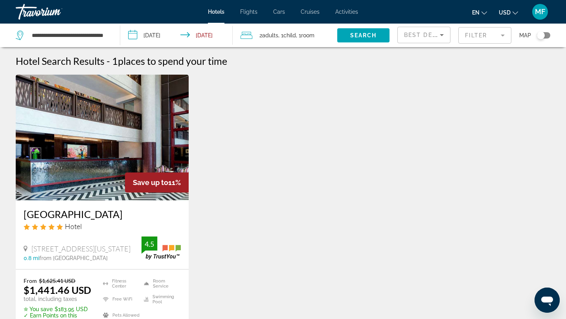
click at [112, 189] on img "Main content" at bounding box center [102, 138] width 173 height 126
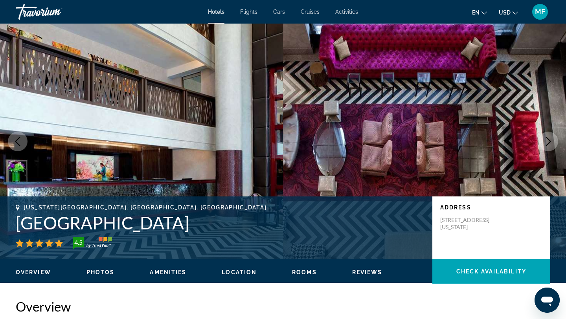
click at [247, 273] on span "Location" at bounding box center [239, 272] width 35 height 6
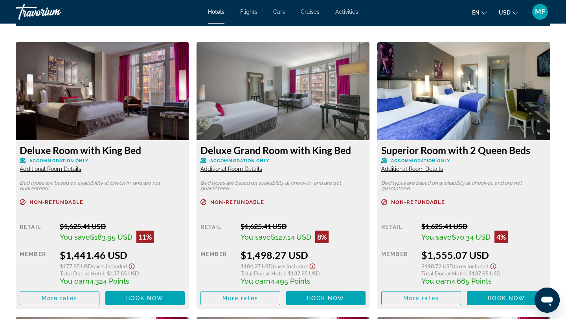
scroll to position [1070, 0]
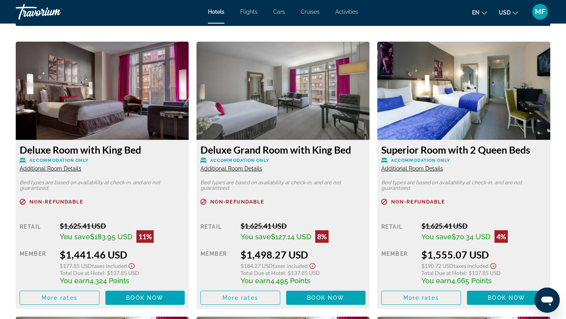
click at [251, 170] on span "Additional Room Details" at bounding box center [231, 168] width 62 height 6
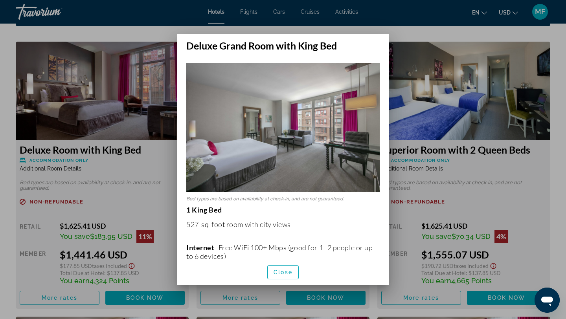
scroll to position [0, 0]
click at [282, 275] on span "Close" at bounding box center [282, 272] width 19 height 6
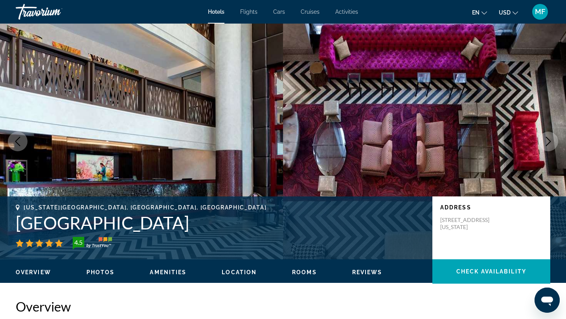
scroll to position [1070, 0]
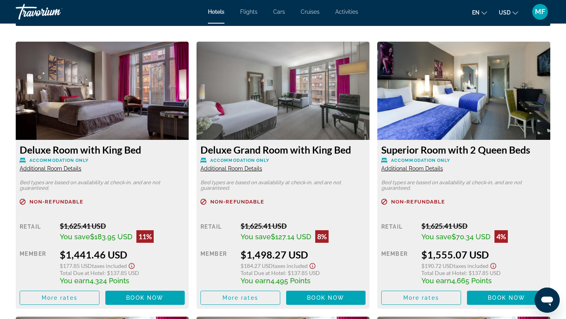
click at [153, 133] on img "Main content" at bounding box center [102, 91] width 173 height 98
click at [60, 168] on span "Additional Room Details" at bounding box center [51, 168] width 62 height 6
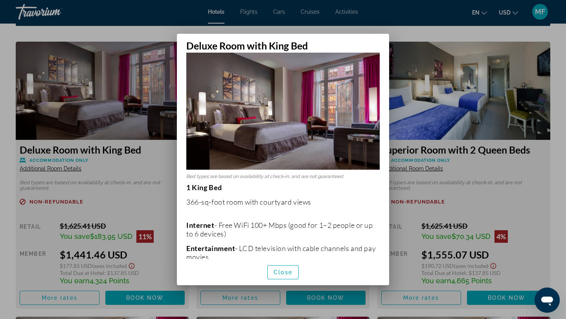
scroll to position [8, 0]
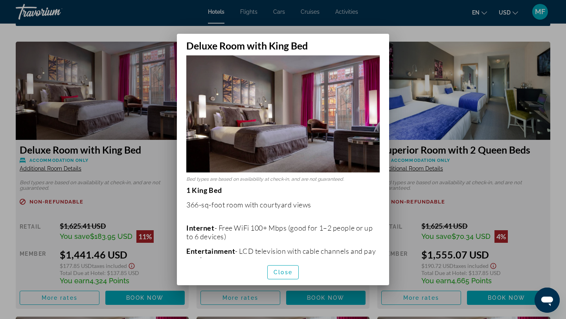
click at [156, 211] on div at bounding box center [283, 159] width 566 height 319
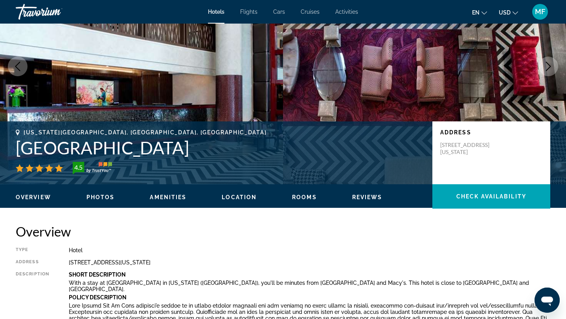
scroll to position [0, 0]
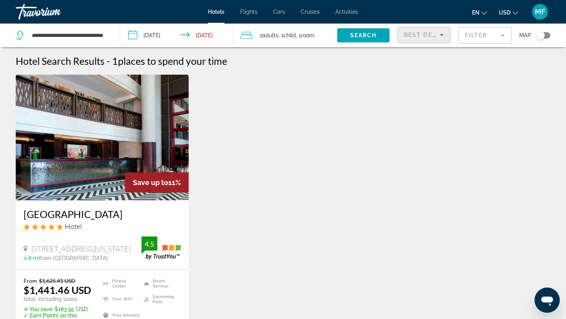
click at [445, 34] on icon "Sort by" at bounding box center [441, 34] width 9 height 9
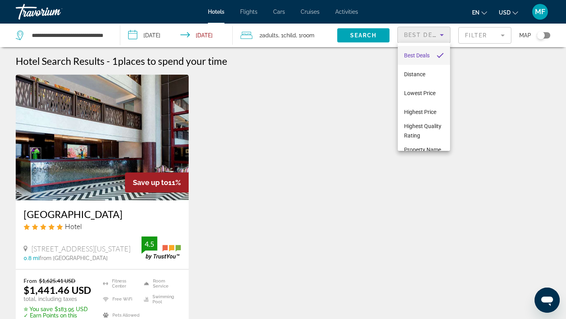
click at [476, 37] on div at bounding box center [283, 159] width 566 height 319
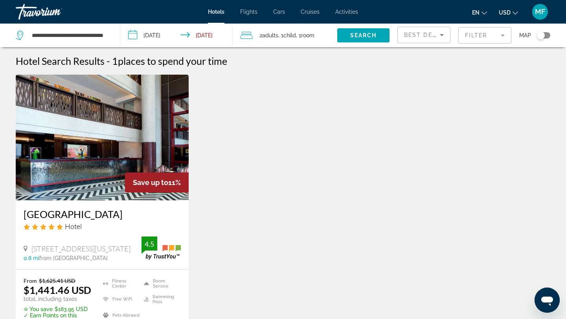
click at [476, 37] on mat-form-field "Filter" at bounding box center [484, 35] width 53 height 16
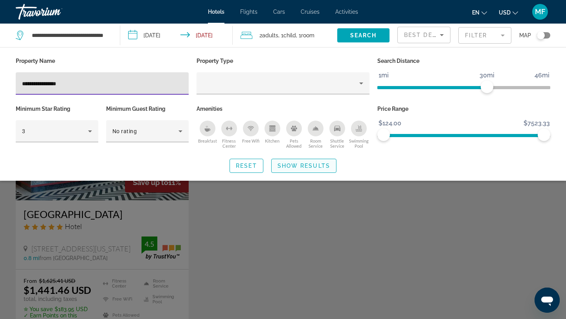
type input "**********"
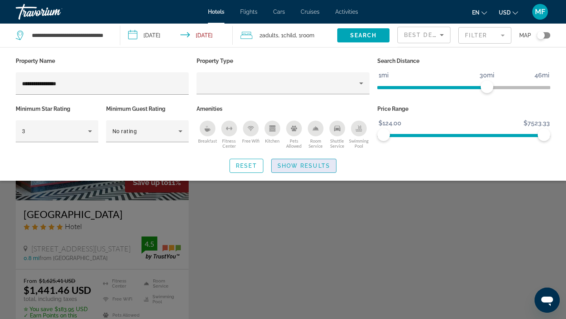
click at [312, 166] on span "Show Results" at bounding box center [303, 166] width 53 height 6
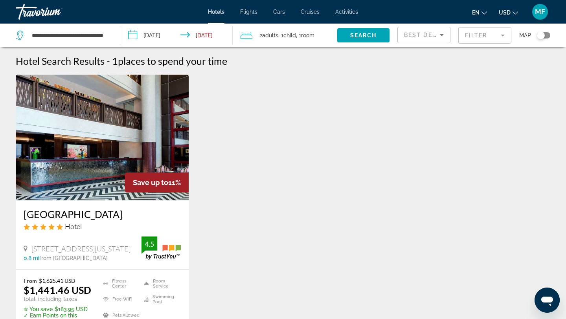
click at [497, 37] on mat-form-field "Filter" at bounding box center [484, 35] width 53 height 16
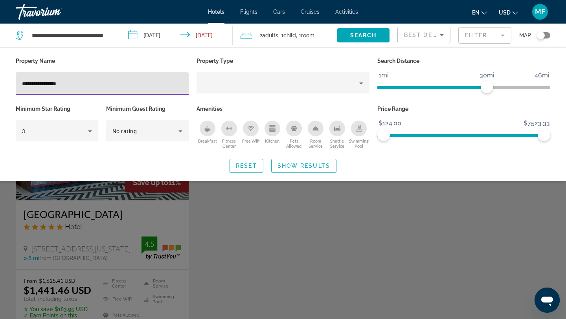
click at [96, 81] on input "**********" at bounding box center [102, 83] width 160 height 9
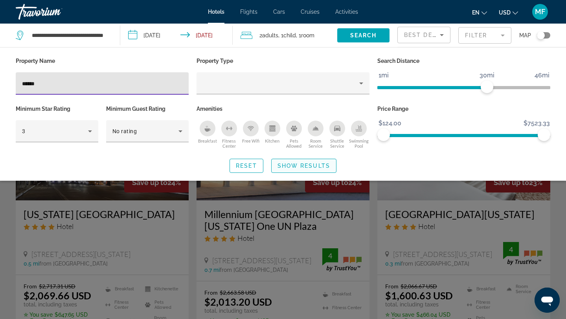
type input "******"
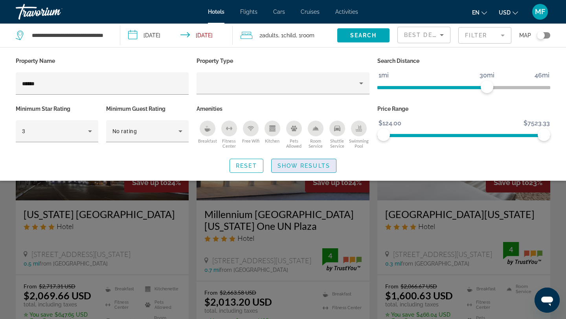
click at [311, 164] on span "Show Results" at bounding box center [303, 166] width 53 height 6
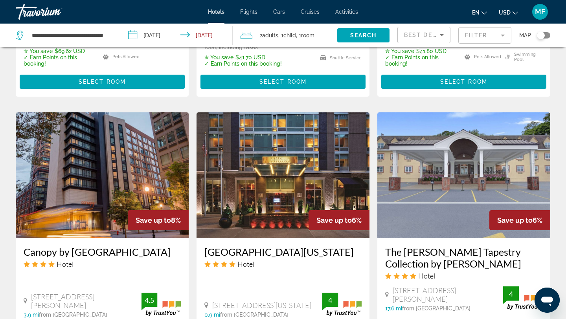
scroll to position [904, 0]
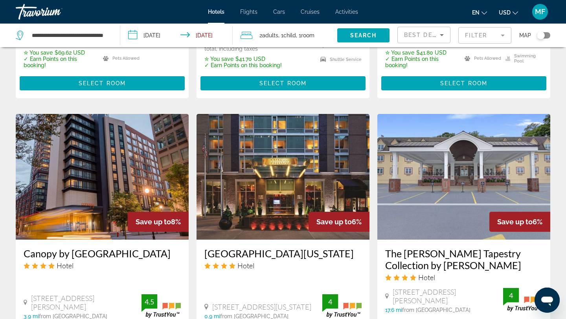
click at [120, 178] on img "Main content" at bounding box center [102, 177] width 173 height 126
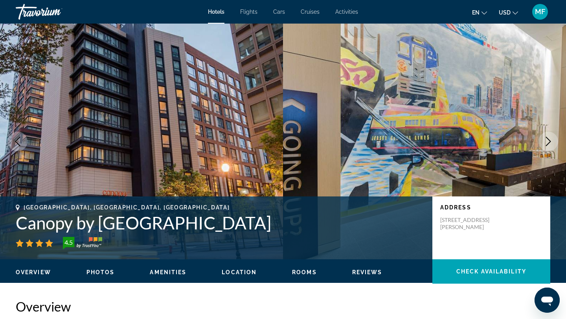
click at [546, 140] on icon "Next image" at bounding box center [547, 141] width 9 height 9
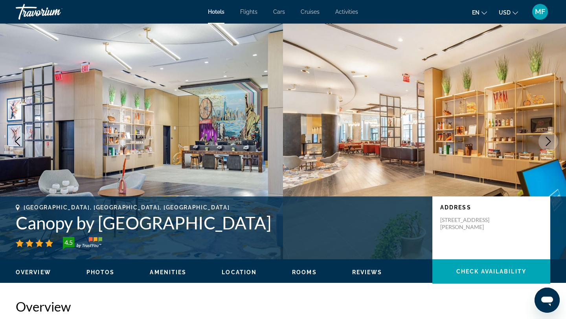
click at [546, 139] on icon "Next image" at bounding box center [547, 141] width 9 height 9
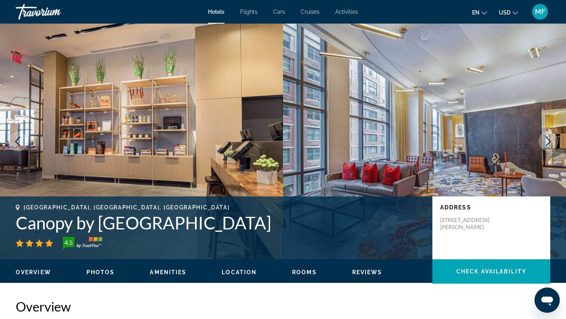
click at [546, 139] on icon "Next image" at bounding box center [547, 141] width 9 height 9
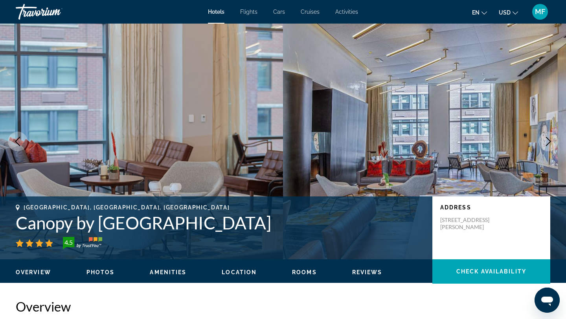
click at [546, 139] on icon "Next image" at bounding box center [547, 141] width 9 height 9
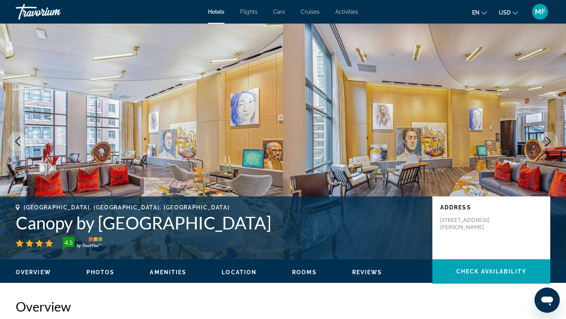
click at [546, 139] on icon "Next image" at bounding box center [547, 141] width 9 height 9
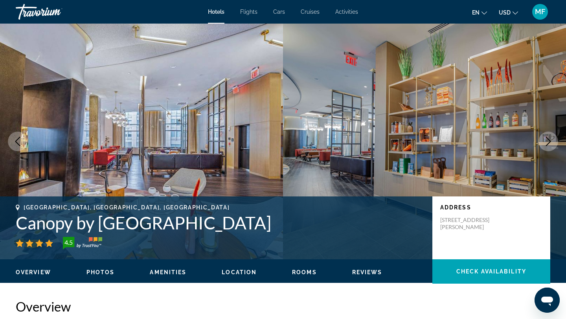
click at [546, 139] on icon "Next image" at bounding box center [547, 141] width 9 height 9
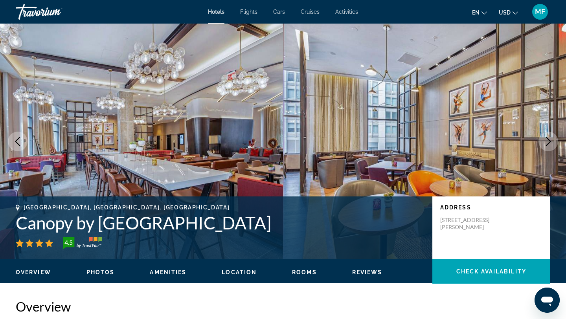
click at [546, 139] on icon "Next image" at bounding box center [547, 141] width 9 height 9
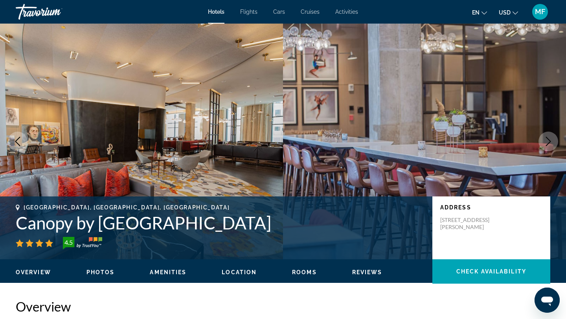
click at [546, 139] on icon "Next image" at bounding box center [547, 141] width 9 height 9
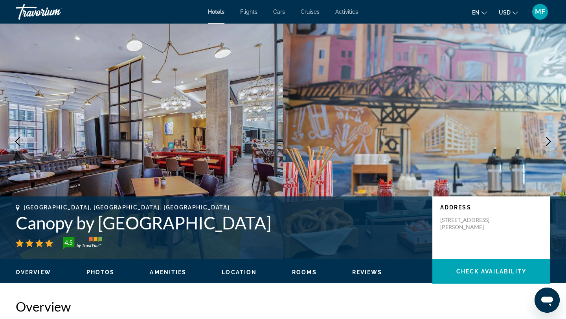
click at [548, 137] on icon "Next image" at bounding box center [547, 141] width 9 height 9
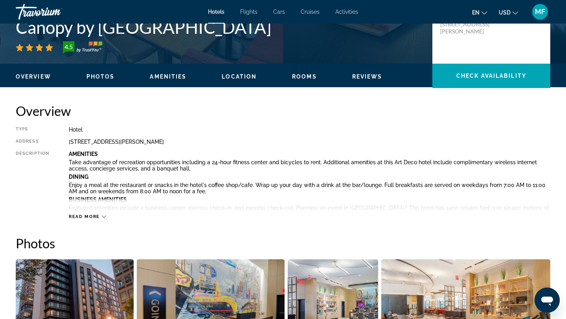
scroll to position [208, 0]
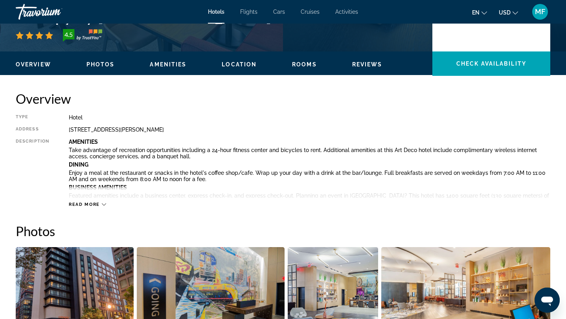
click at [301, 62] on span "Rooms" at bounding box center [304, 64] width 25 height 6
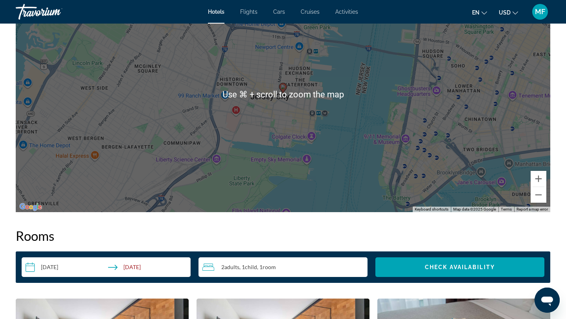
scroll to position [807, 0]
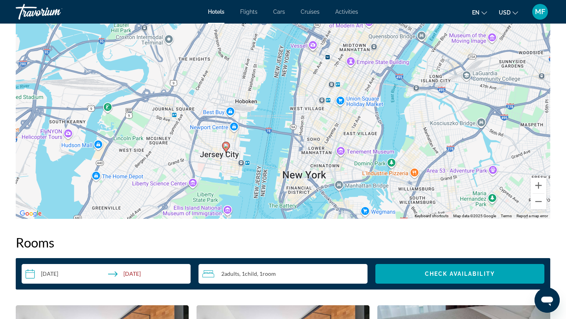
drag, startPoint x: 435, startPoint y: 123, endPoint x: 326, endPoint y: 165, distance: 116.7
click at [326, 165] on div "To activate drag with keyboard, press Alt + Enter. Once in keyboard drag state,…" at bounding box center [283, 101] width 534 height 236
click at [224, 147] on image "Main content" at bounding box center [226, 145] width 5 height 5
click at [227, 144] on image "Main content" at bounding box center [226, 145] width 5 height 5
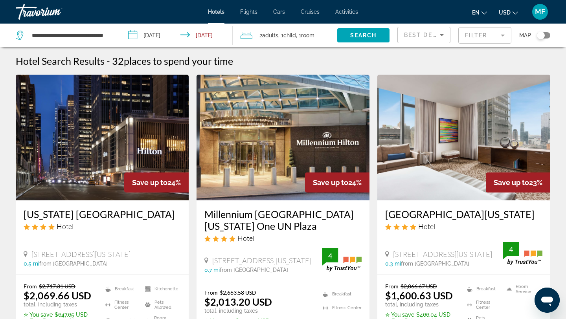
click at [497, 37] on mat-form-field "Filter" at bounding box center [484, 35] width 53 height 16
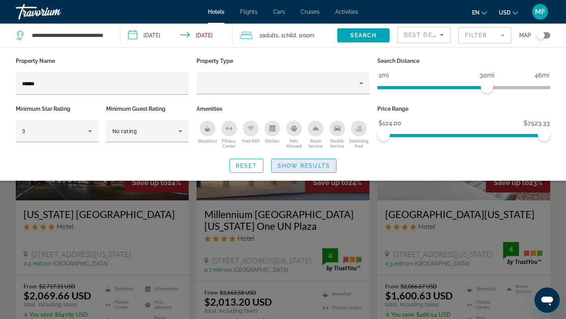
click at [284, 164] on span "Show Results" at bounding box center [303, 166] width 53 height 6
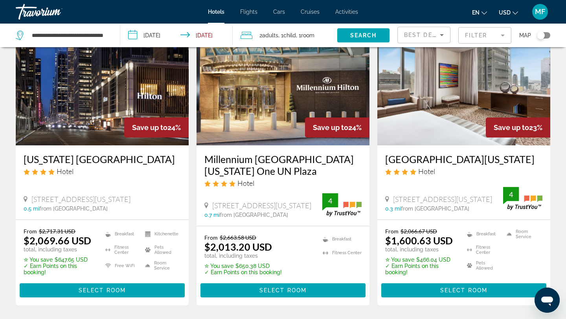
scroll to position [57, 0]
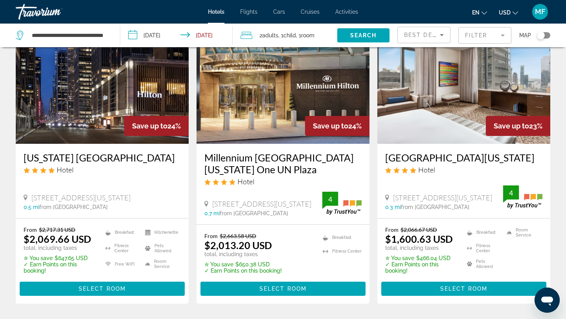
click at [427, 147] on div "Hilton New York Times Square Hotel 234 West 42Nd Street, New York City 0.3 mi f…" at bounding box center [463, 181] width 173 height 74
click at [427, 119] on img "Main content" at bounding box center [463, 81] width 173 height 126
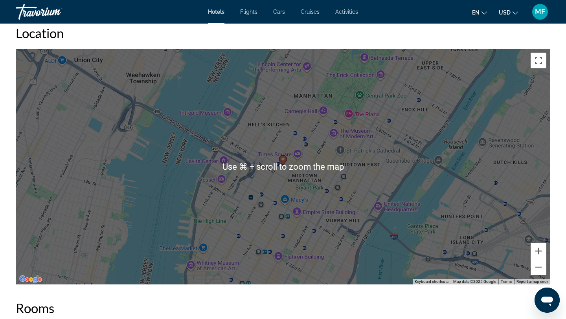
scroll to position [725, 0]
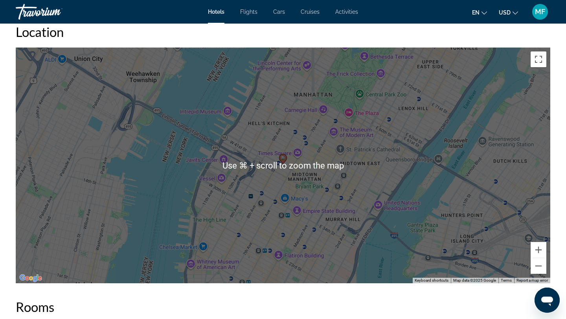
click at [295, 176] on div "To activate drag with keyboard, press Alt + Enter. Once in keyboard drag state,…" at bounding box center [283, 166] width 534 height 236
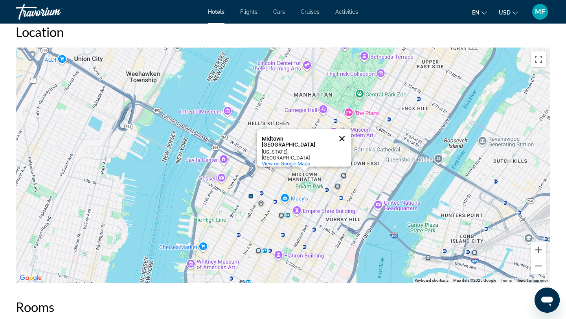
click at [343, 138] on button "Close" at bounding box center [341, 138] width 19 height 19
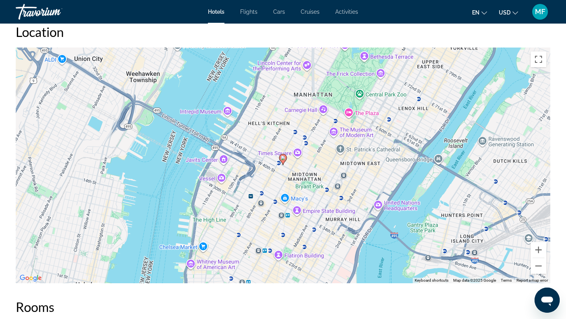
click at [285, 159] on image "Main content" at bounding box center [282, 158] width 5 height 5
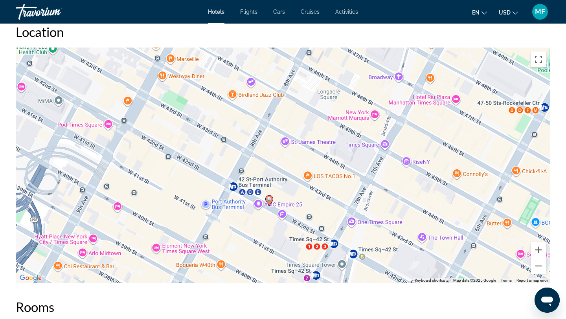
drag, startPoint x: 285, startPoint y: 159, endPoint x: 286, endPoint y: 152, distance: 7.6
click at [286, 152] on div "To activate drag with keyboard, press Alt + Enter. Once in keyboard drag state,…" at bounding box center [283, 166] width 534 height 236
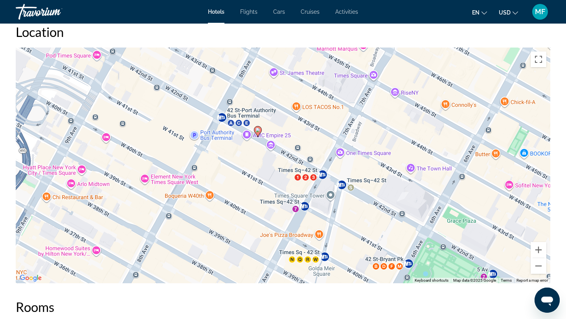
drag, startPoint x: 306, startPoint y: 198, endPoint x: 294, endPoint y: 135, distance: 64.4
click at [294, 135] on div "To activate drag with keyboard, press Alt + Enter. Once in keyboard drag state,…" at bounding box center [283, 166] width 534 height 236
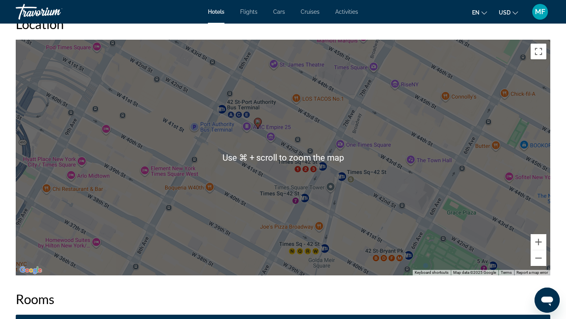
scroll to position [739, 0]
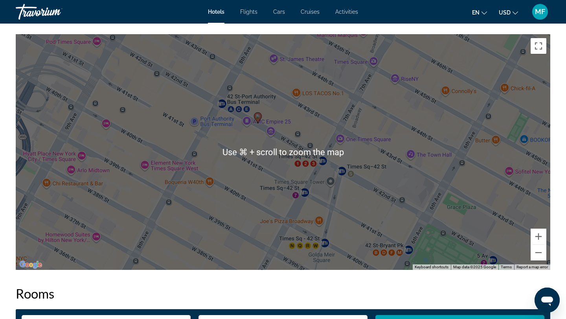
click at [294, 135] on div "To activate drag with keyboard, press Alt + Enter. Once in keyboard drag state,…" at bounding box center [283, 152] width 534 height 236
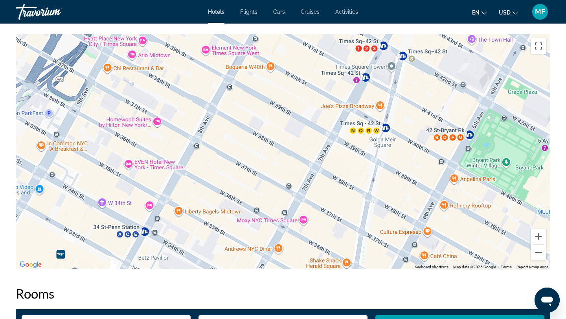
drag, startPoint x: 294, startPoint y: 135, endPoint x: 355, endPoint y: 18, distance: 131.8
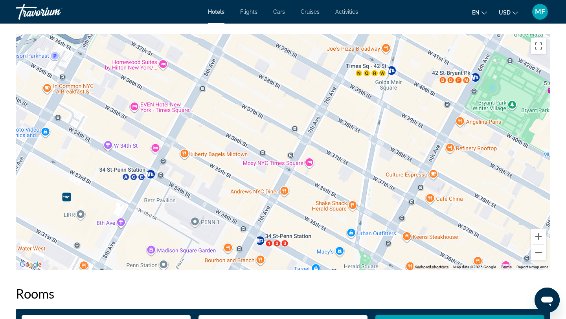
drag, startPoint x: 303, startPoint y: 141, endPoint x: 309, endPoint y: 84, distance: 57.7
click at [309, 84] on div "To activate drag with keyboard, press Alt + Enter. Once in keyboard drag state,…" at bounding box center [283, 152] width 534 height 236
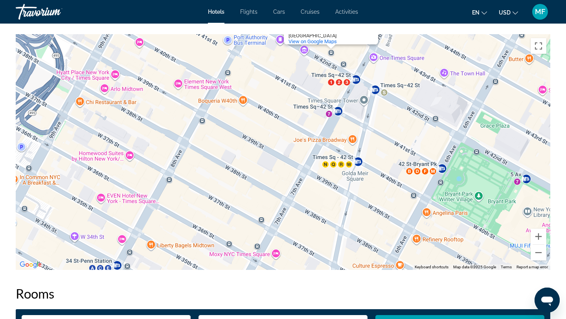
drag, startPoint x: 309, startPoint y: 84, endPoint x: 275, endPoint y: 178, distance: 100.1
click at [275, 177] on div "To activate drag with keyboard, press Alt + Enter. Once in keyboard drag state,…" at bounding box center [283, 152] width 534 height 236
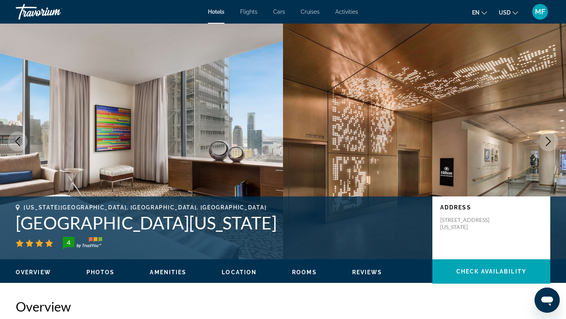
scroll to position [11, 0]
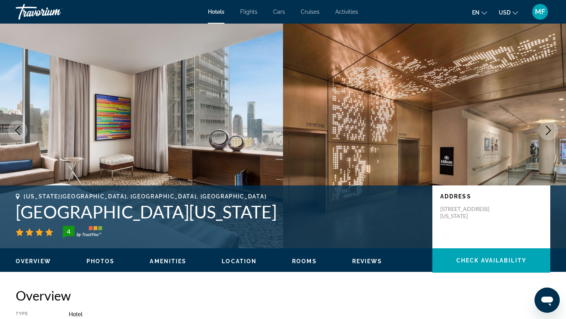
click at [545, 125] on button "Next image" at bounding box center [548, 131] width 20 height 20
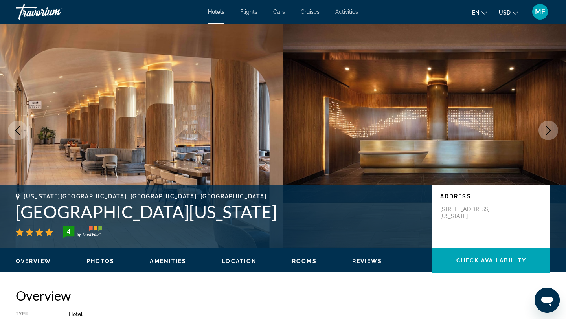
click at [552, 125] on button "Next image" at bounding box center [548, 131] width 20 height 20
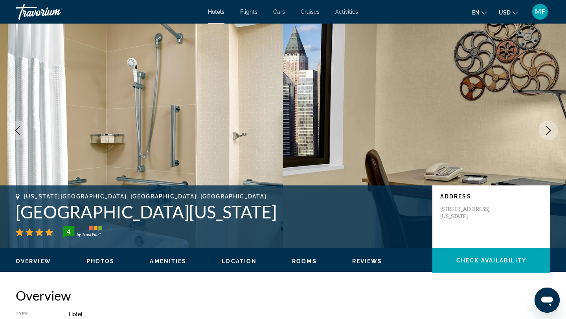
click at [552, 125] on button "Next image" at bounding box center [548, 131] width 20 height 20
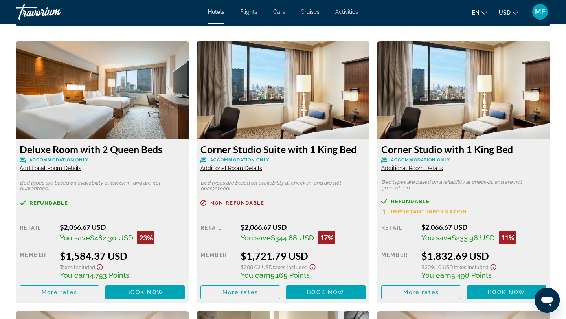
scroll to position [1056, 0]
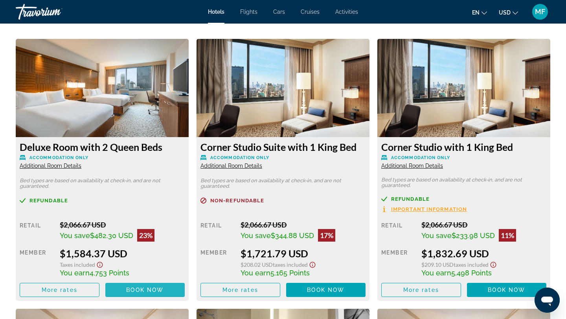
click at [149, 287] on span "Book now" at bounding box center [144, 290] width 37 height 6
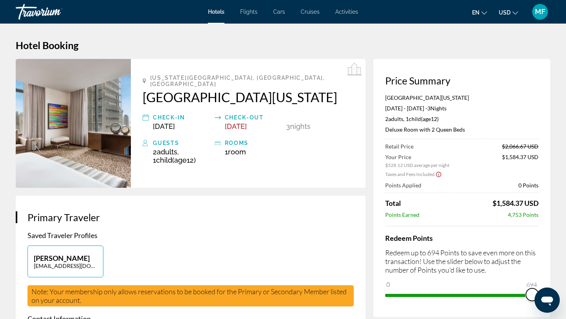
drag, startPoint x: 391, startPoint y: 286, endPoint x: 561, endPoint y: 279, distance: 170.3
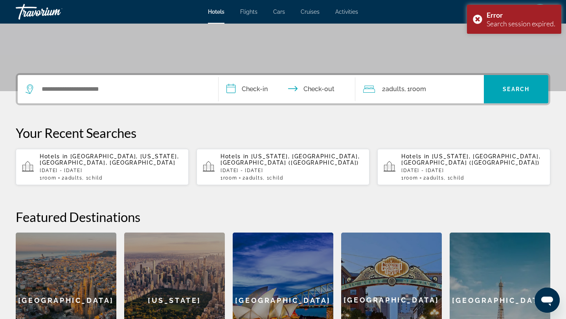
scroll to position [145, 0]
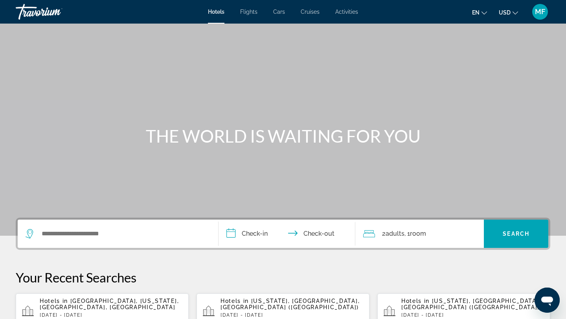
click at [136, 311] on div "Hotels in [GEOGRAPHIC_DATA], [US_STATE], [GEOGRAPHIC_DATA], [GEOGRAPHIC_DATA] […" at bounding box center [111, 311] width 143 height 27
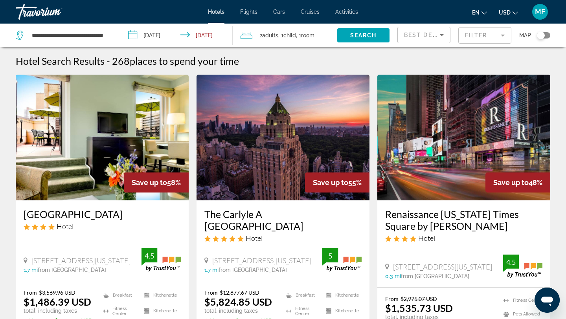
click at [474, 35] on mat-form-field "Filter" at bounding box center [484, 35] width 53 height 16
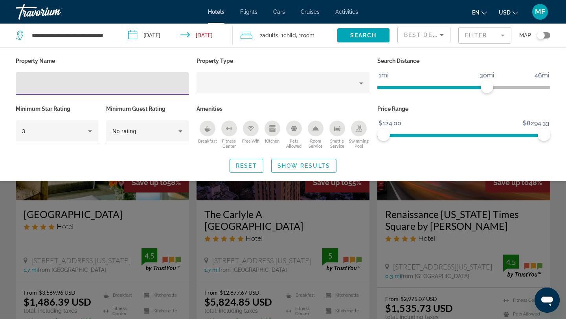
click at [121, 80] on input "Hotel Filters" at bounding box center [102, 83] width 160 height 9
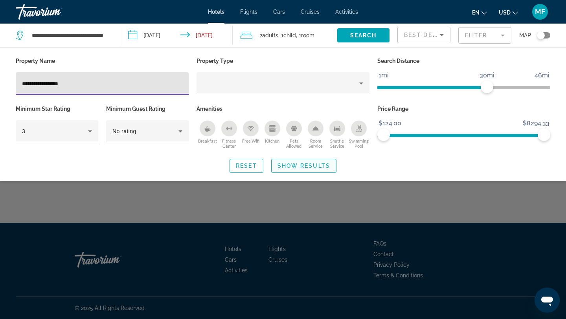
type input "**********"
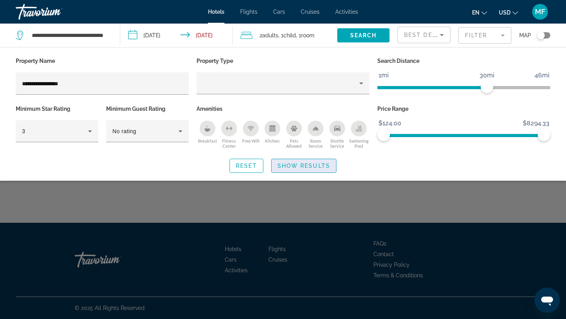
click at [293, 169] on span "Search widget" at bounding box center [303, 165] width 64 height 19
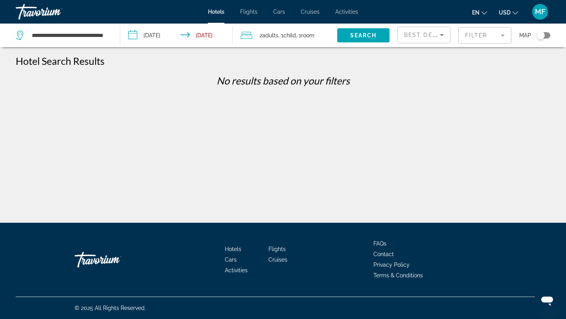
click at [460, 36] on mat-form-field "Filter" at bounding box center [484, 35] width 53 height 16
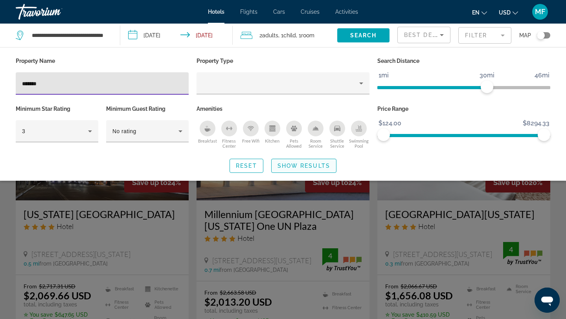
type input "******"
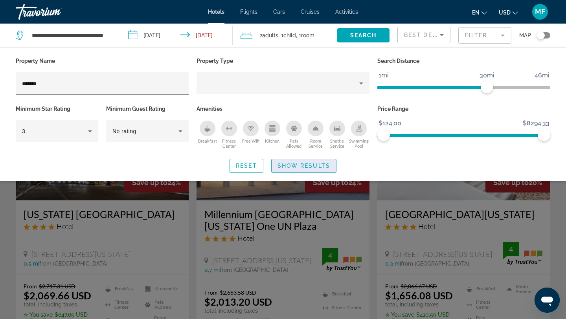
click at [299, 166] on span "Show Results" at bounding box center [303, 166] width 53 height 6
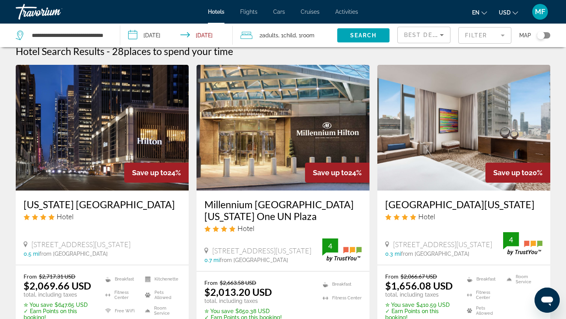
scroll to position [5, 0]
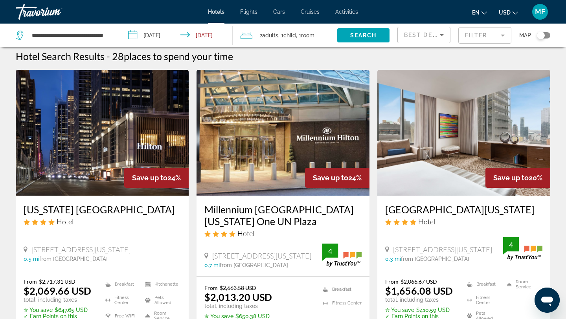
click at [464, 190] on img "Main content" at bounding box center [463, 133] width 173 height 126
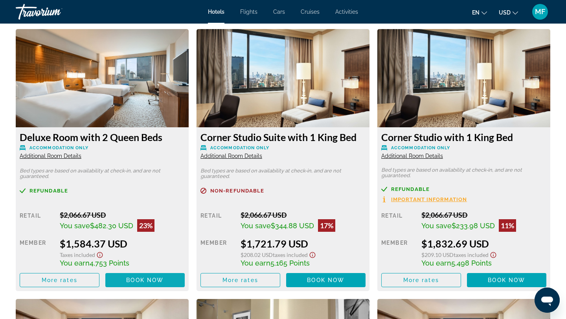
scroll to position [1063, 0]
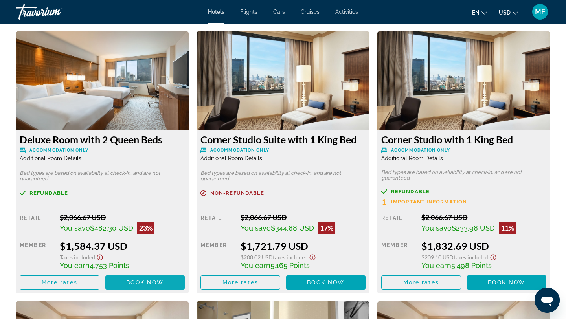
click at [142, 281] on span "Book now" at bounding box center [144, 282] width 37 height 6
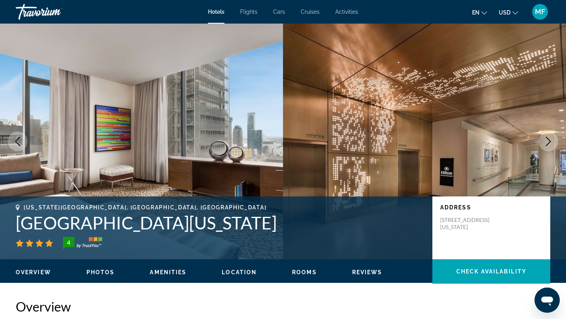
click at [232, 272] on span "Location" at bounding box center [239, 272] width 35 height 6
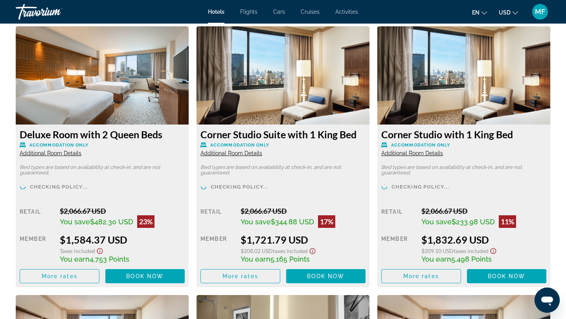
scroll to position [1072, 0]
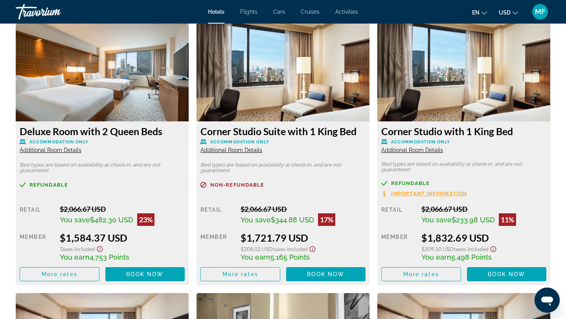
click at [67, 151] on span "Additional Room Details" at bounding box center [51, 150] width 62 height 6
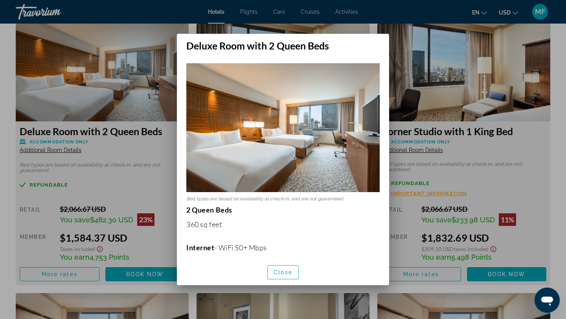
scroll to position [0, 0]
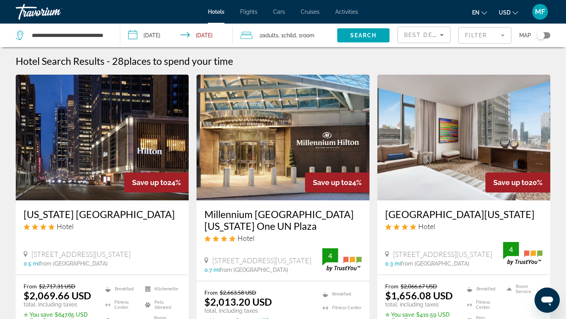
click at [463, 216] on h3 "[GEOGRAPHIC_DATA][US_STATE]" at bounding box center [463, 214] width 157 height 12
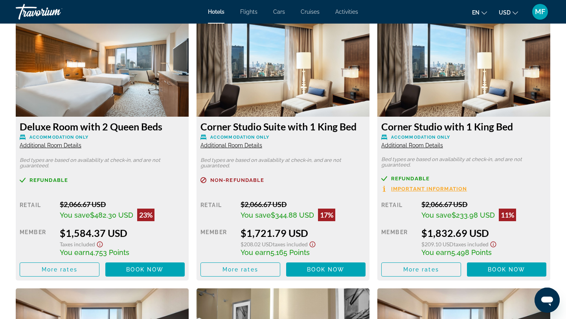
scroll to position [1076, 0]
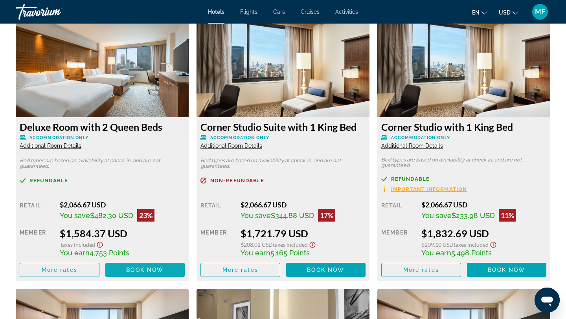
click at [149, 269] on span "Book now" at bounding box center [144, 270] width 37 height 6
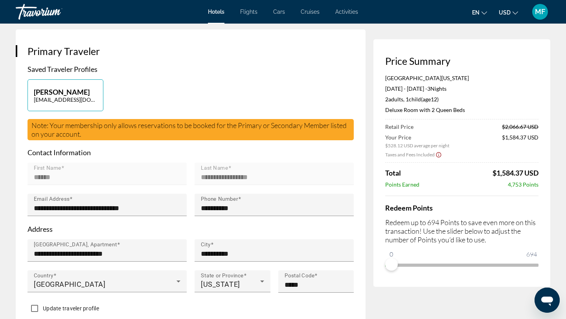
scroll to position [167, 0]
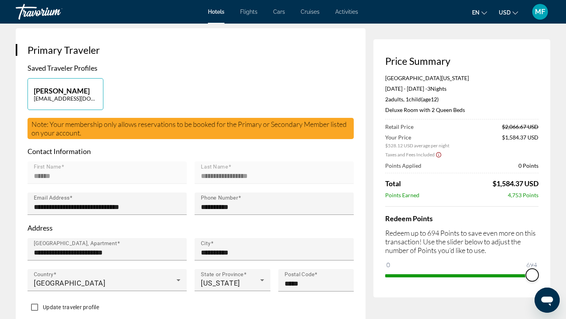
drag, startPoint x: 388, startPoint y: 266, endPoint x: 545, endPoint y: 248, distance: 158.1
click at [545, 248] on div "Price Summary [GEOGRAPHIC_DATA][US_STATE] [DATE] - [DATE] - 3 Night Nights 2 Ad…" at bounding box center [461, 168] width 177 height 258
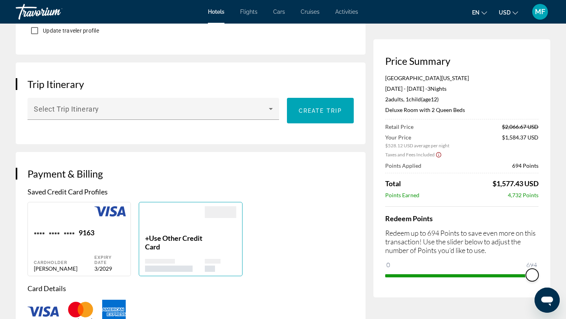
scroll to position [453, 0]
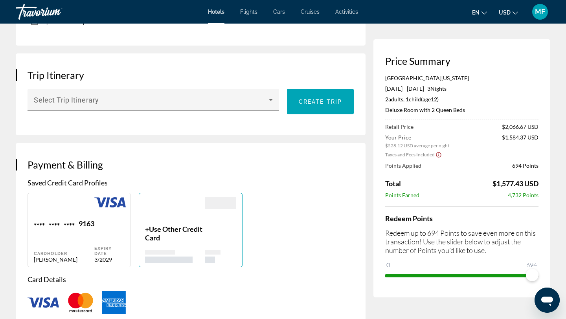
click at [110, 244] on div "Expiry Date 3/2029" at bounding box center [109, 241] width 31 height 44
type input "******"
type input "**********"
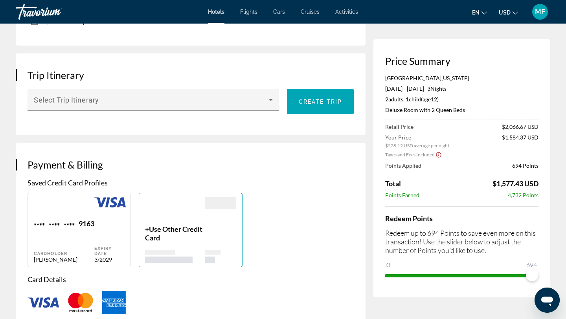
type input "*****"
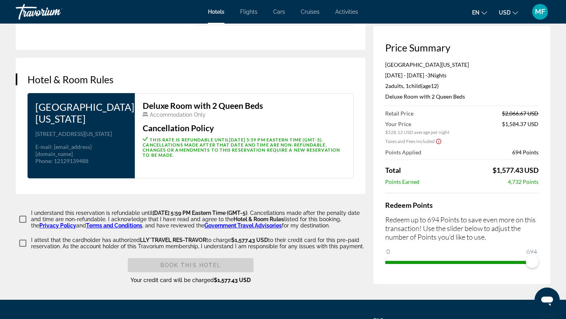
scroll to position [949, 0]
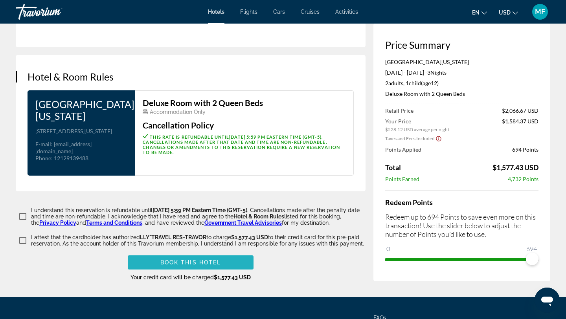
click at [151, 260] on span "Main content" at bounding box center [191, 262] width 126 height 19
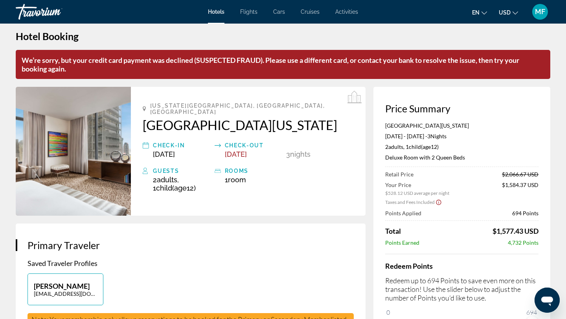
scroll to position [0, 0]
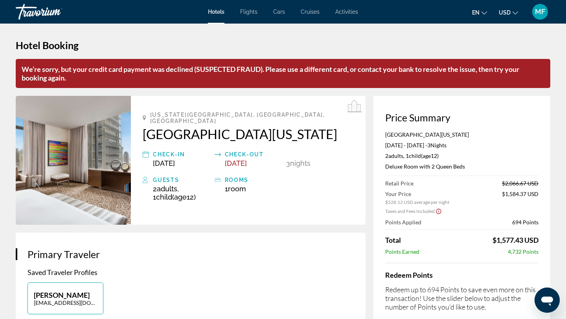
drag, startPoint x: 294, startPoint y: 240, endPoint x: 301, endPoint y: 202, distance: 39.1
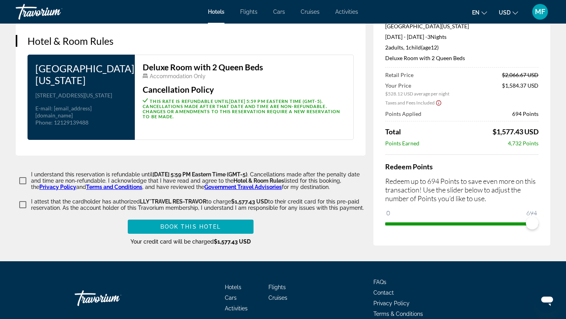
scroll to position [1023, 0]
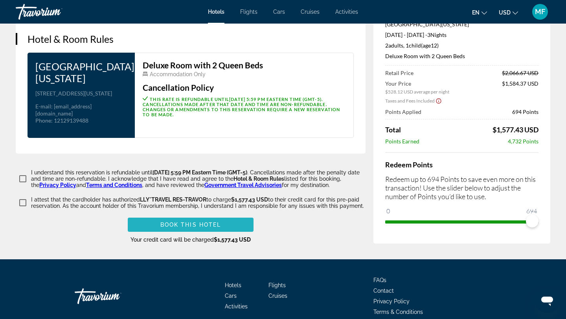
click at [224, 221] on span "Main content" at bounding box center [191, 224] width 126 height 19
